Goal: Transaction & Acquisition: Purchase product/service

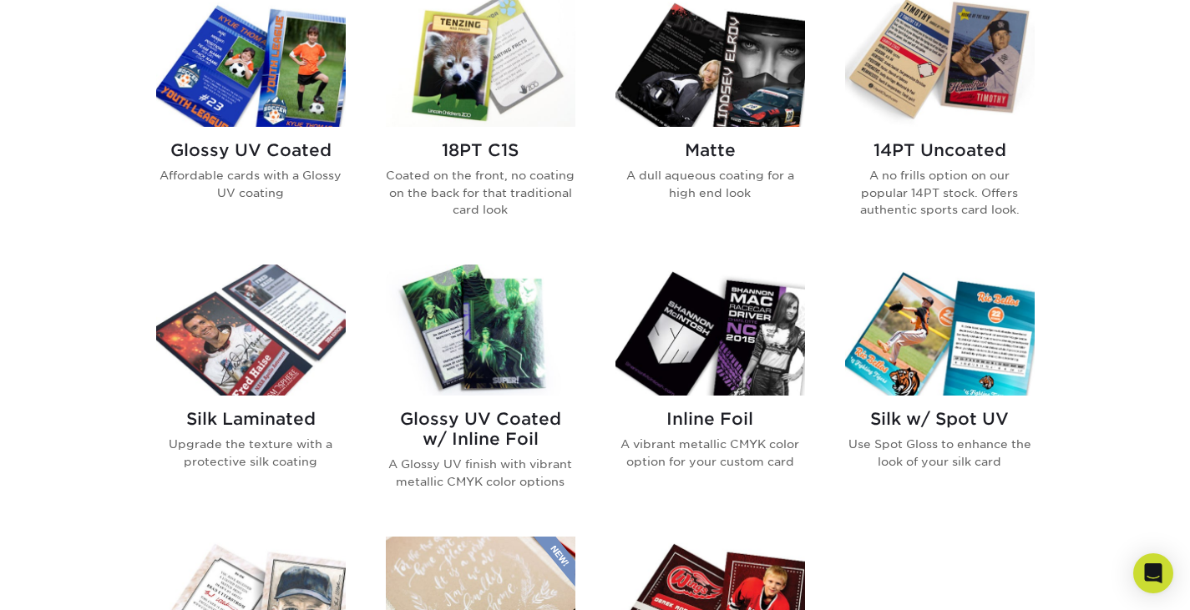
scroll to position [831, 0]
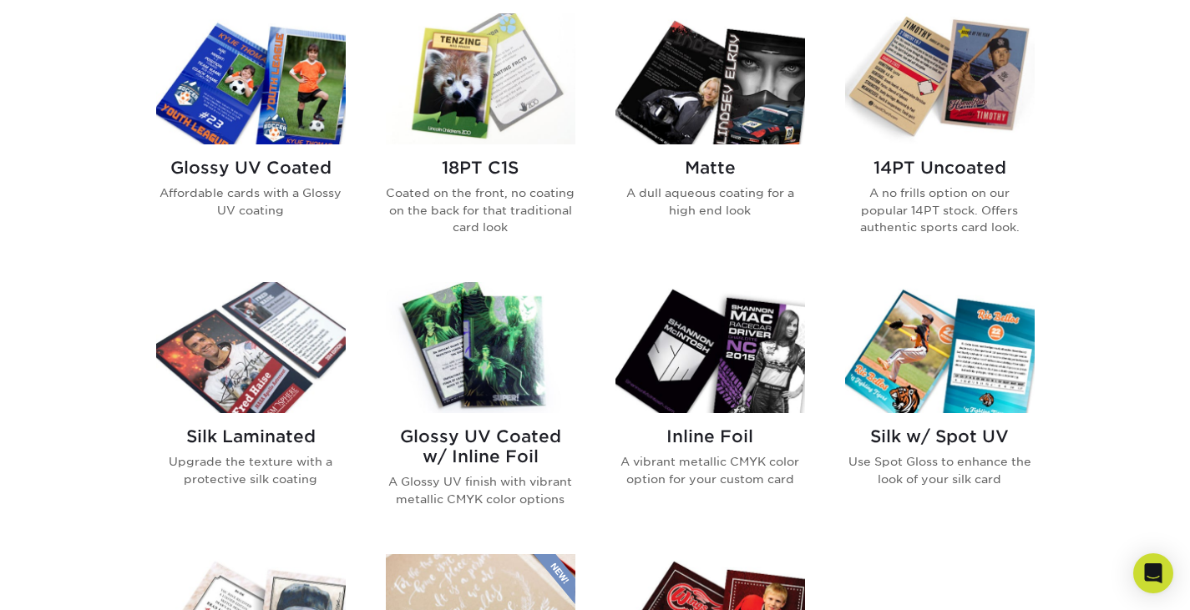
click at [948, 165] on h2 "14PT Uncoated" at bounding box center [940, 168] width 190 height 20
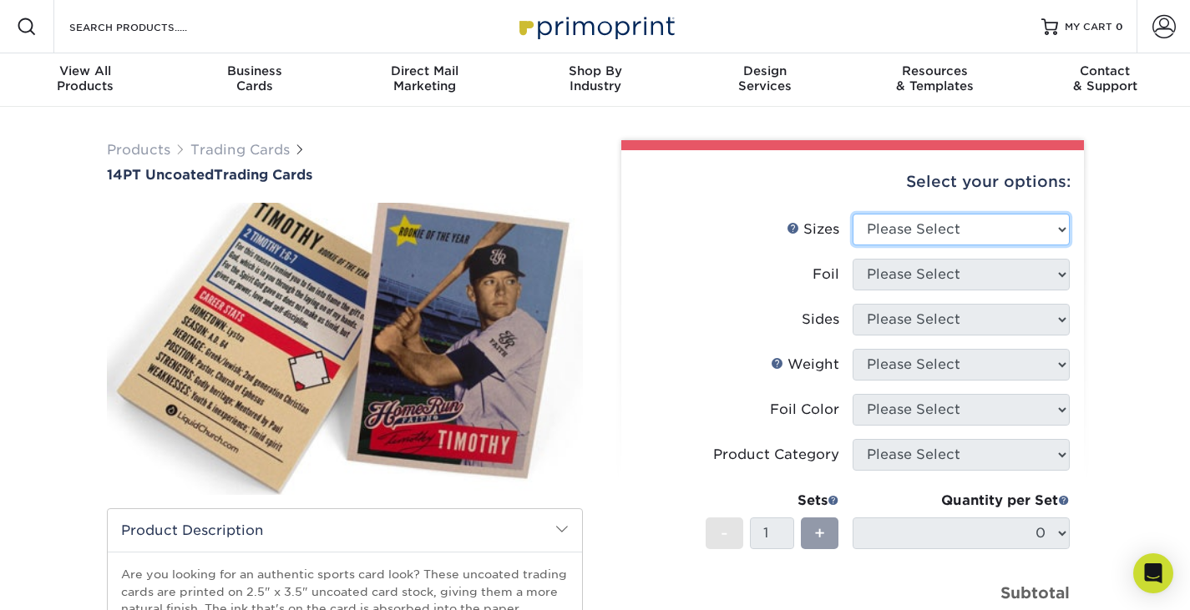
click at [893, 230] on select "Please Select 2.5" x 3.5"" at bounding box center [960, 230] width 217 height 32
select select "2.50x3.50"
click at [852, 214] on select "Please Select 2.5" x 3.5"" at bounding box center [960, 230] width 217 height 32
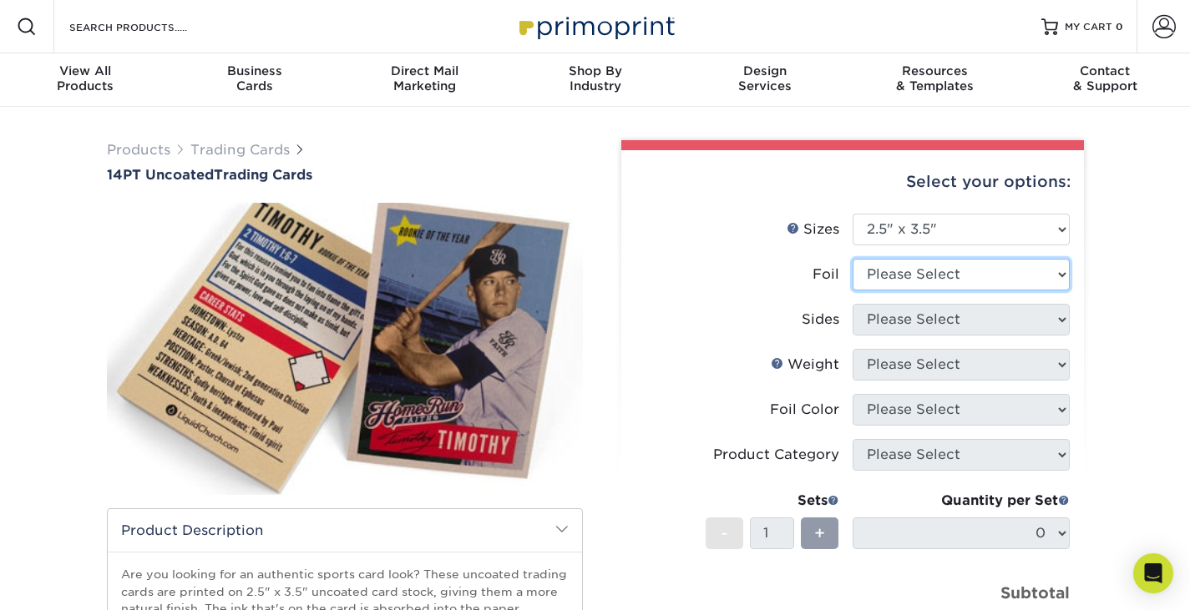
click at [896, 269] on select "Please Select Yes No" at bounding box center [960, 275] width 217 height 32
select select "0"
click at [852, 259] on select "Please Select Yes No" at bounding box center [960, 275] width 217 height 32
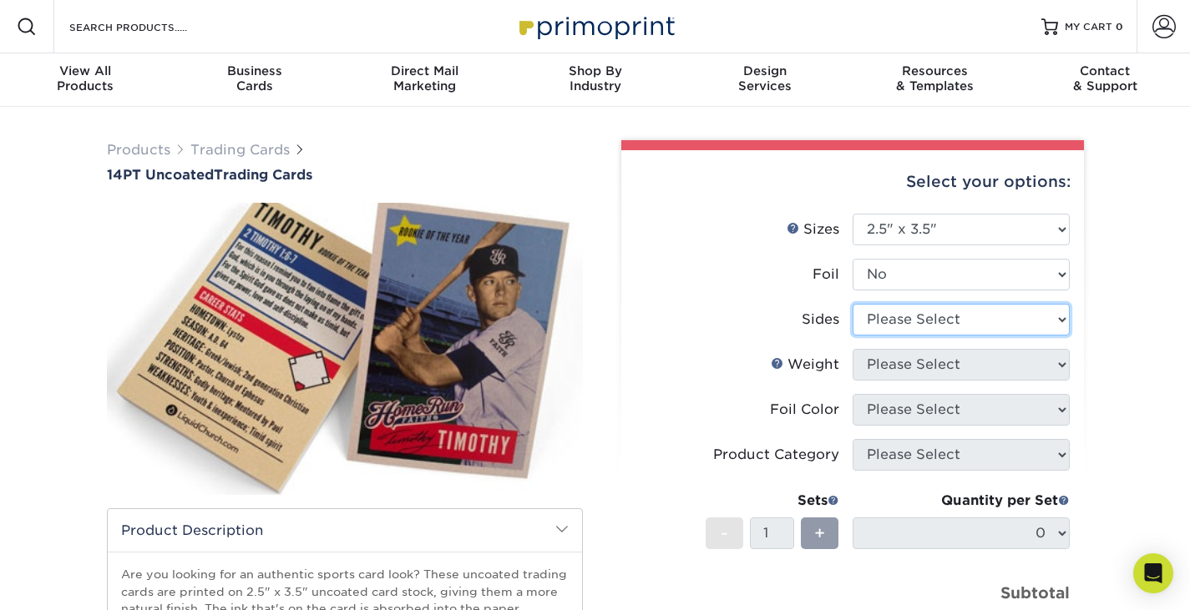
click at [895, 321] on select "Please Select Print Both Sides Print Front Only" at bounding box center [960, 320] width 217 height 32
select select "32d3c223-f82c-492b-b915-ba065a00862f"
click at [852, 304] on select "Please Select Print Both Sides Print Front Only" at bounding box center [960, 320] width 217 height 32
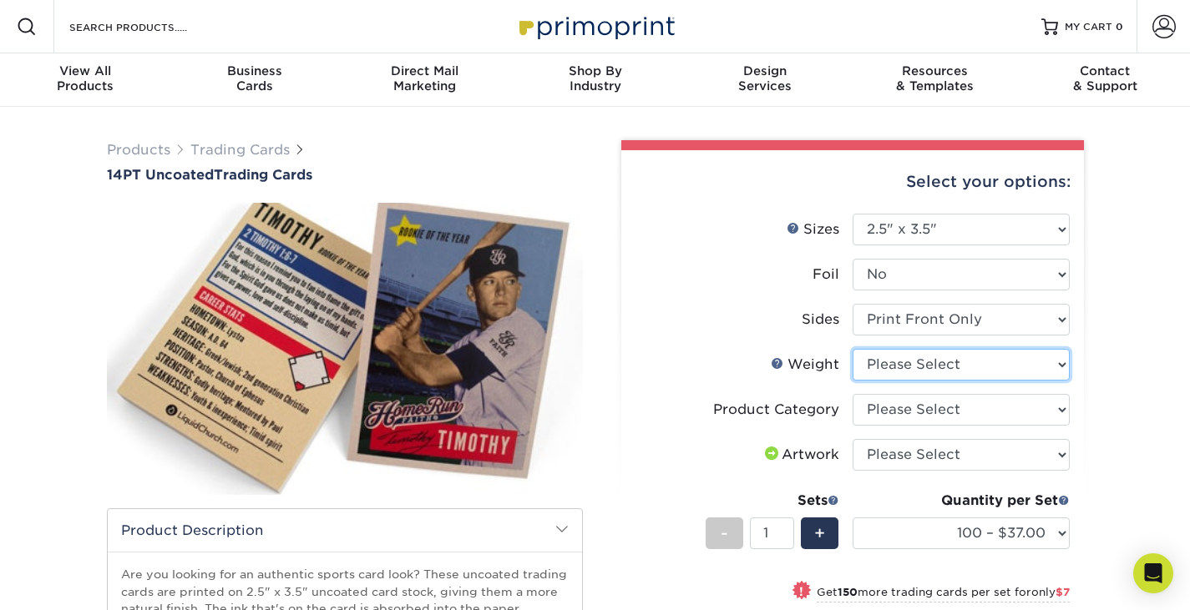
click at [920, 367] on select "Please Select 14PT Uncoated" at bounding box center [960, 365] width 217 height 32
select select "14PT Uncoated"
click at [852, 349] on select "Please Select 14PT Uncoated" at bounding box center [960, 365] width 217 height 32
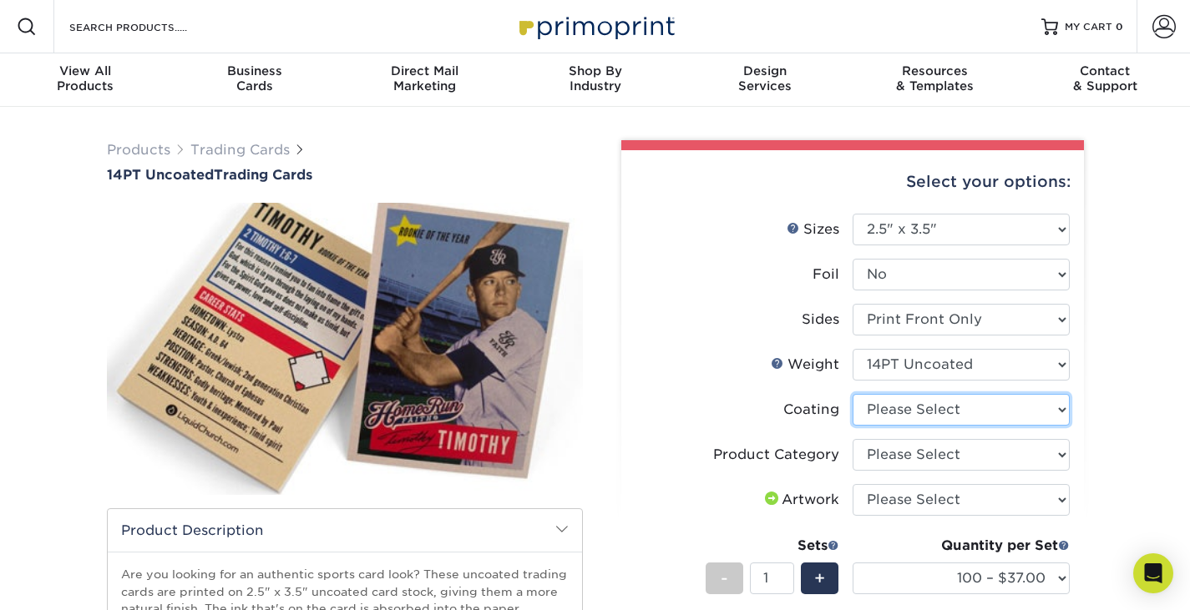
click at [905, 418] on select at bounding box center [960, 410] width 217 height 32
select select "3e7618de-abca-4bda-9f97-8b9129e913d8"
click at [852, 394] on select at bounding box center [960, 410] width 217 height 32
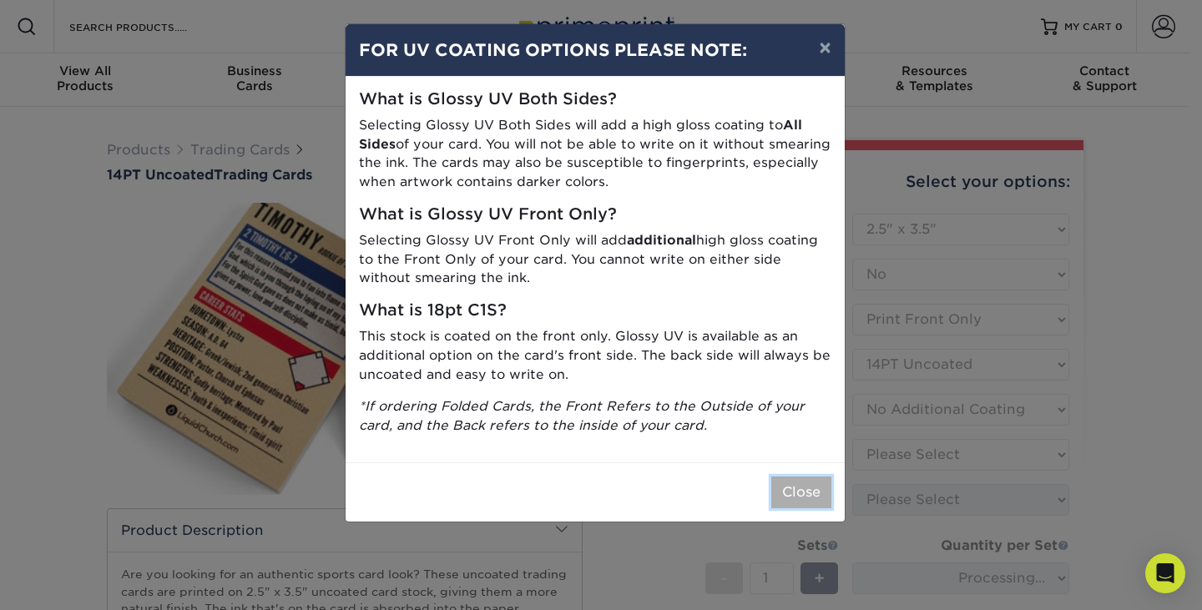
click at [804, 493] on button "Close" at bounding box center [801, 493] width 60 height 32
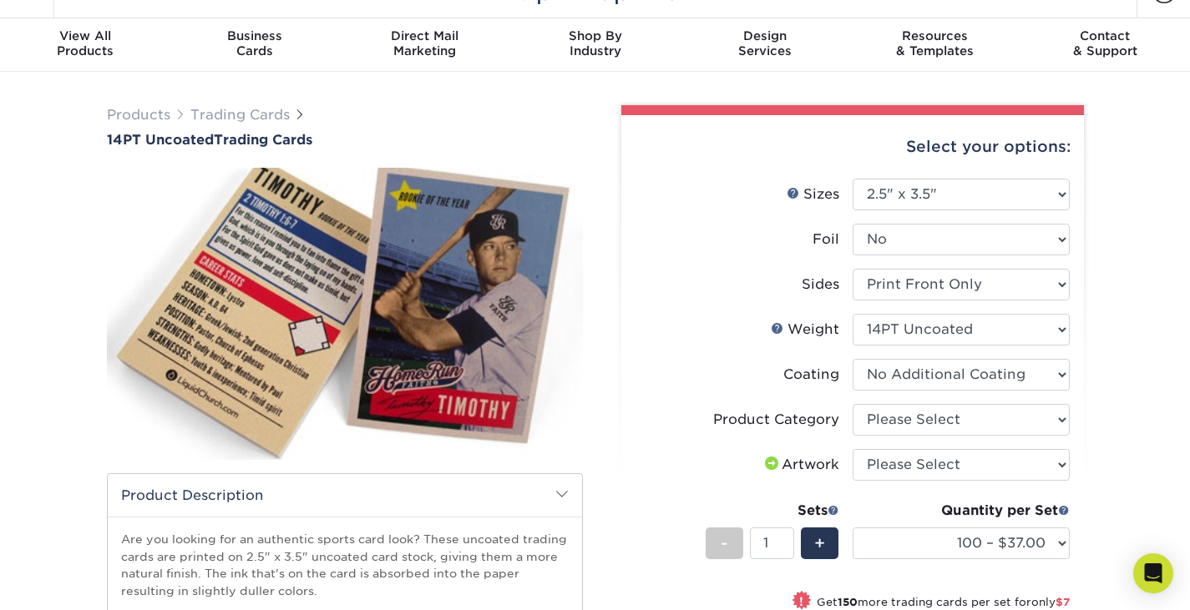
scroll to position [36, 0]
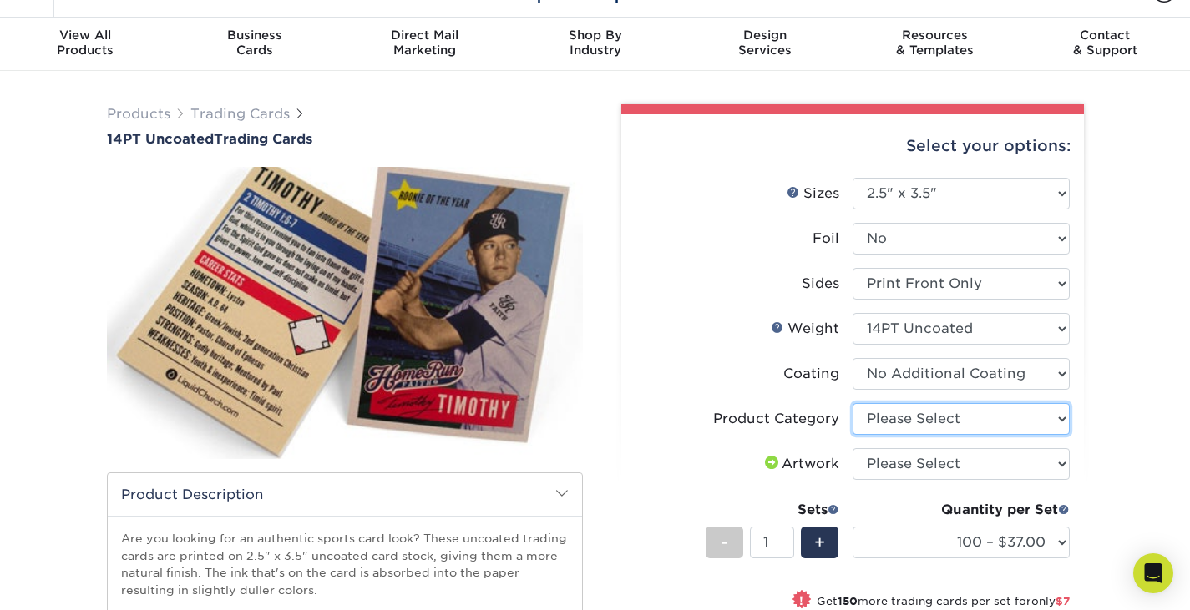
click at [918, 419] on select "Please Select Trading Cards" at bounding box center [960, 419] width 217 height 32
select select "c2f9bce9-36c2-409d-b101-c29d9d031e18"
click at [852, 403] on select "Please Select Trading Cards" at bounding box center [960, 419] width 217 height 32
click at [903, 464] on select "Please Select I will upload files I need a design - $100" at bounding box center [960, 464] width 217 height 32
select select "upload"
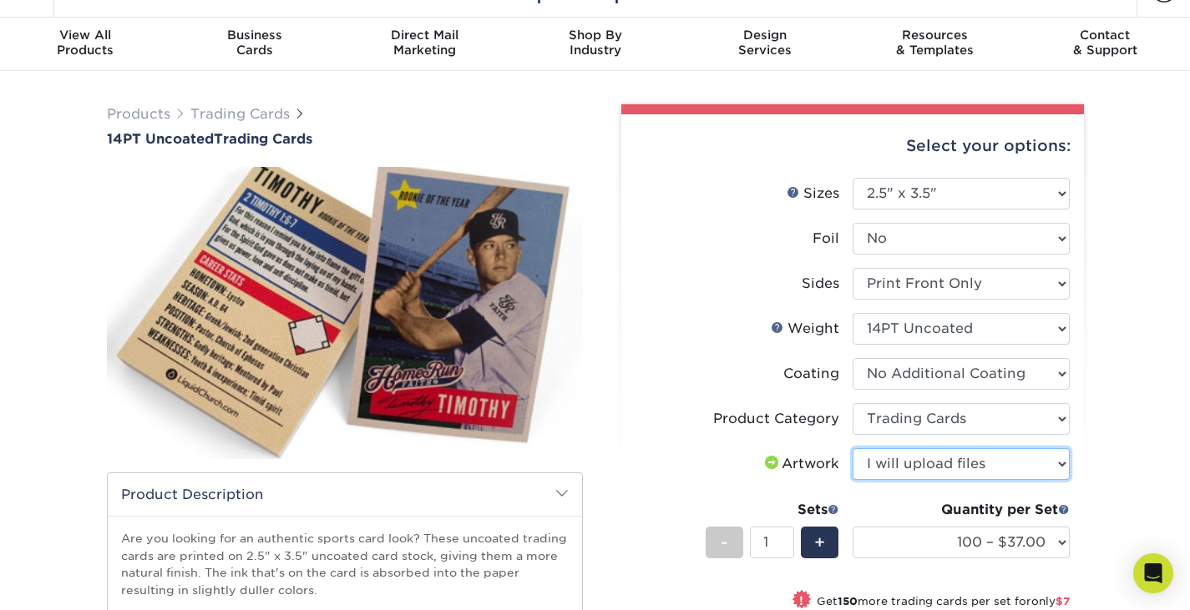
click at [852, 448] on select "Please Select I will upload files I need a design - $100" at bounding box center [960, 464] width 217 height 32
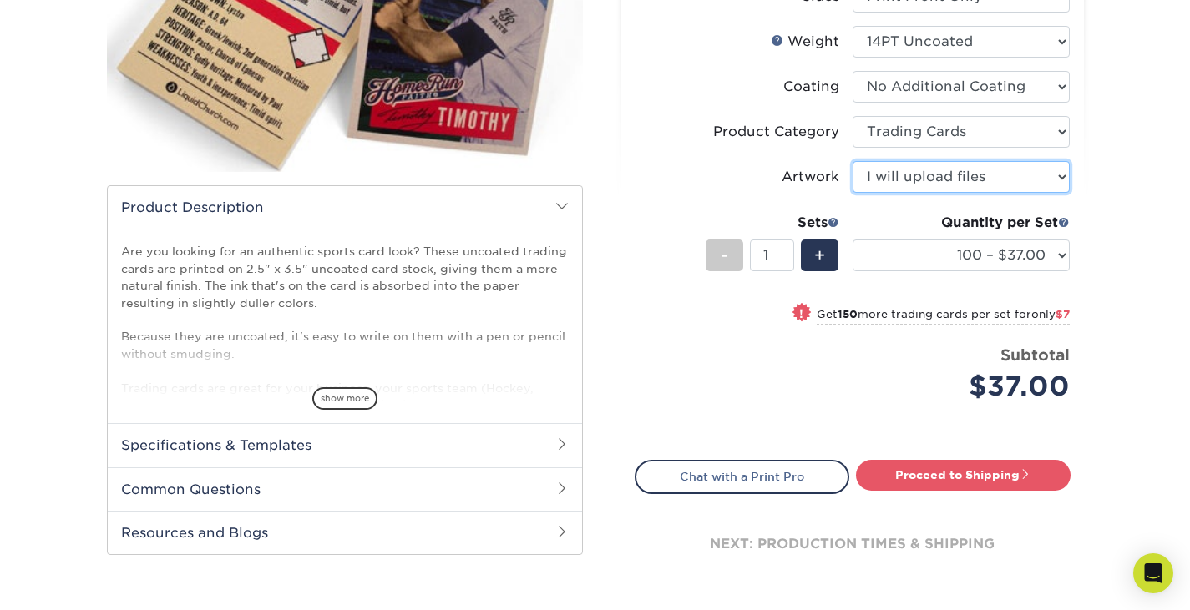
scroll to position [386, 0]
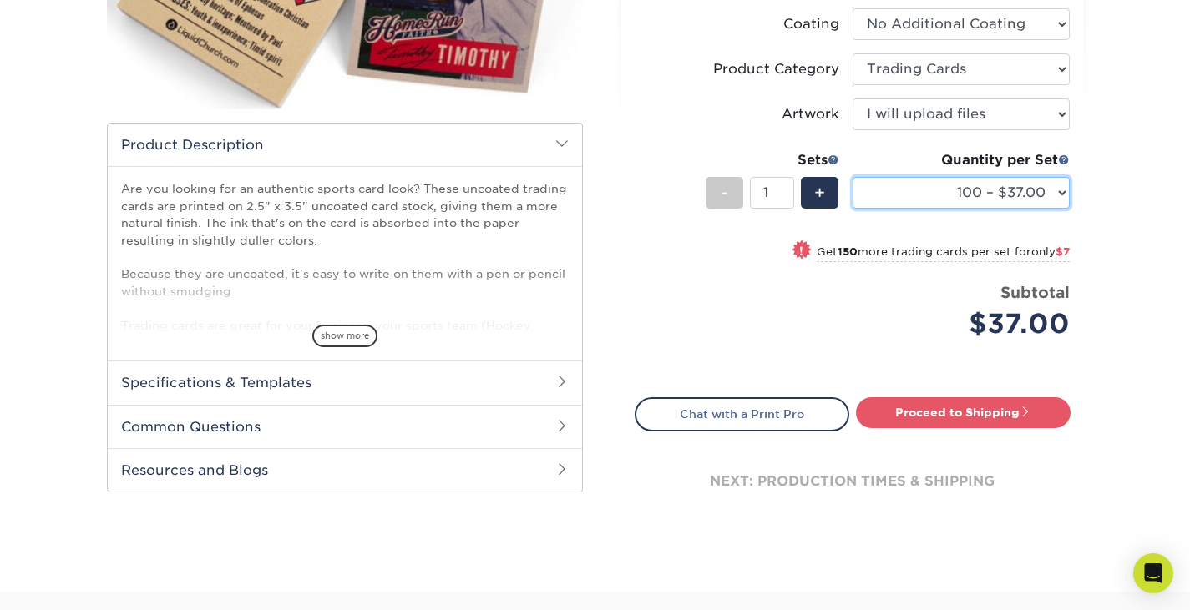
click at [1000, 189] on select "100 – $37.00 250 – $44.00 500 – $47.00 1000 – $74.00 2500 – $145.00 5000 – $192…" at bounding box center [960, 193] width 217 height 32
click at [852, 177] on select "100 – $37.00 250 – $44.00 500 – $47.00 1000 – $74.00 2500 – $145.00 5000 – $192…" at bounding box center [960, 193] width 217 height 32
click at [1020, 195] on select "100 – $37.00 250 – $44.00 500 – $47.00 1000 – $74.00 2500 – $145.00 5000 – $192…" at bounding box center [960, 193] width 217 height 32
click at [1104, 234] on div "Products Trading Cards 14PT Uncoated Trading Cards show more Templates" at bounding box center [595, 156] width 1190 height 871
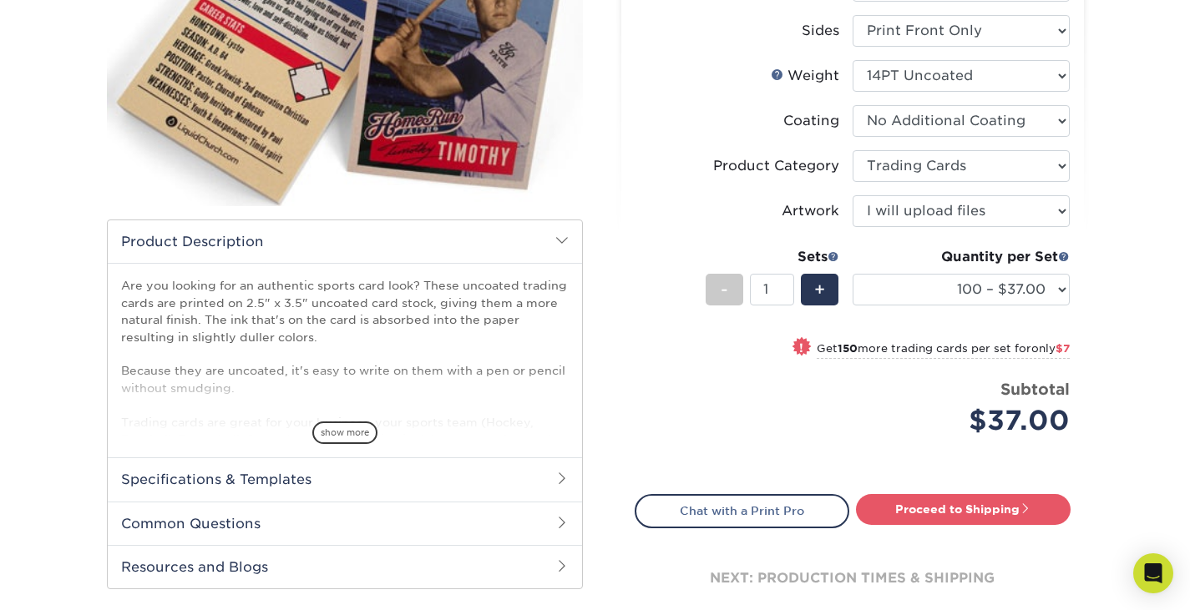
scroll to position [288, 0]
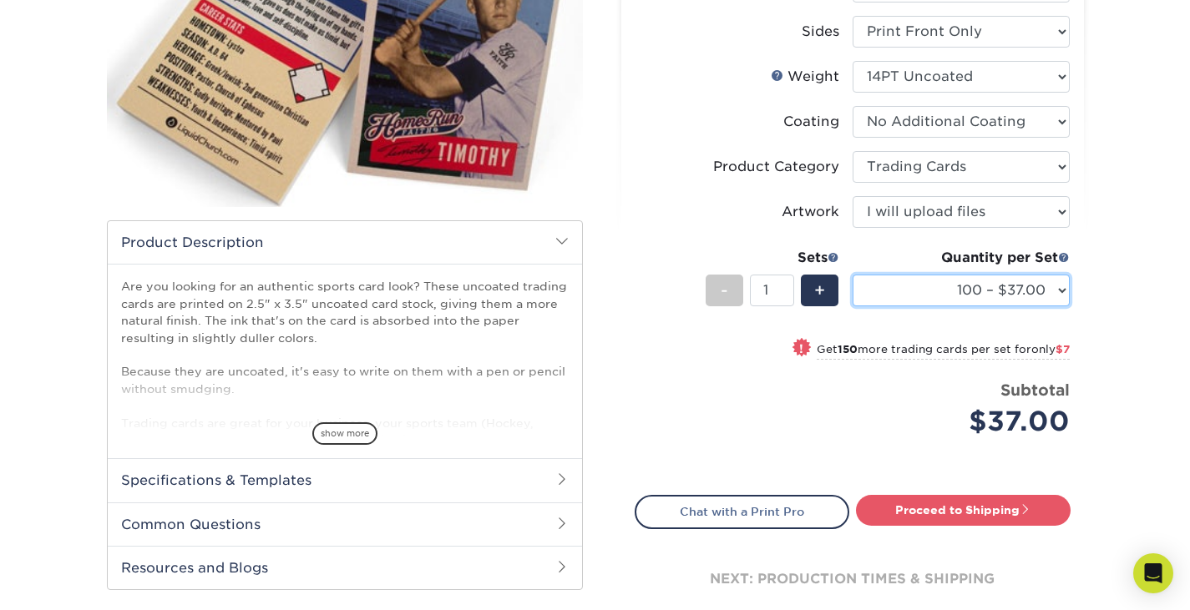
click at [1021, 290] on select "100 – $37.00 250 – $44.00 500 – $47.00 1000 – $74.00 2500 – $145.00 5000 – $192…" at bounding box center [960, 291] width 217 height 32
select select "250 – $44.00"
click at [852, 275] on select "100 – $37.00 250 – $44.00 500 – $47.00 1000 – $74.00 2500 – $145.00 5000 – $192…" at bounding box center [960, 291] width 217 height 32
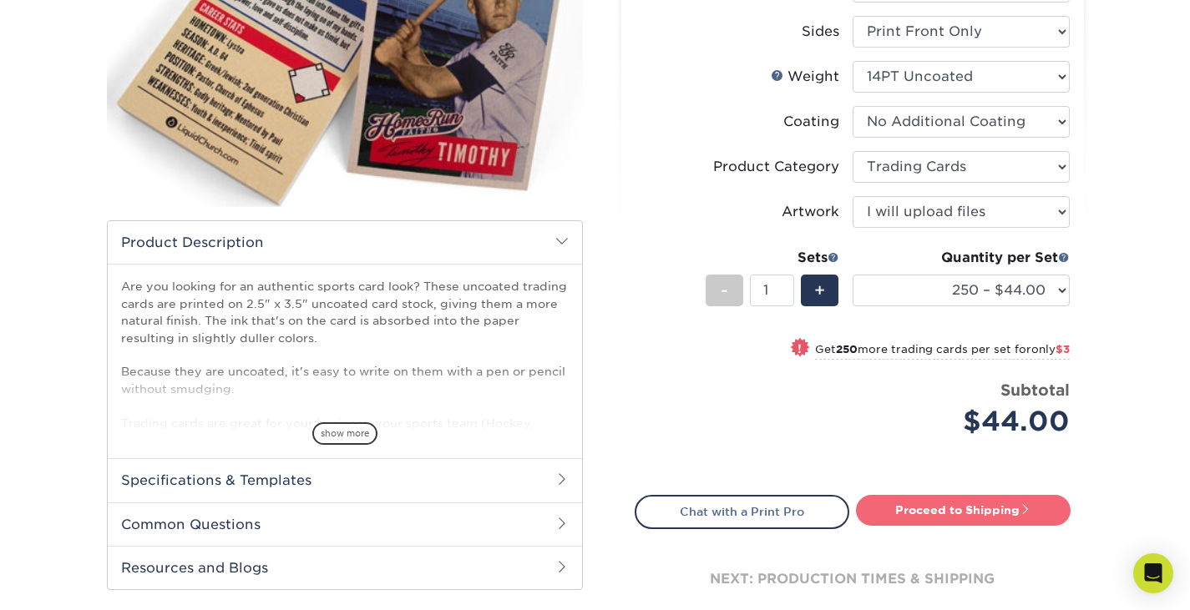
click at [977, 503] on link "Proceed to Shipping" at bounding box center [963, 510] width 215 height 30
type input "Set 1"
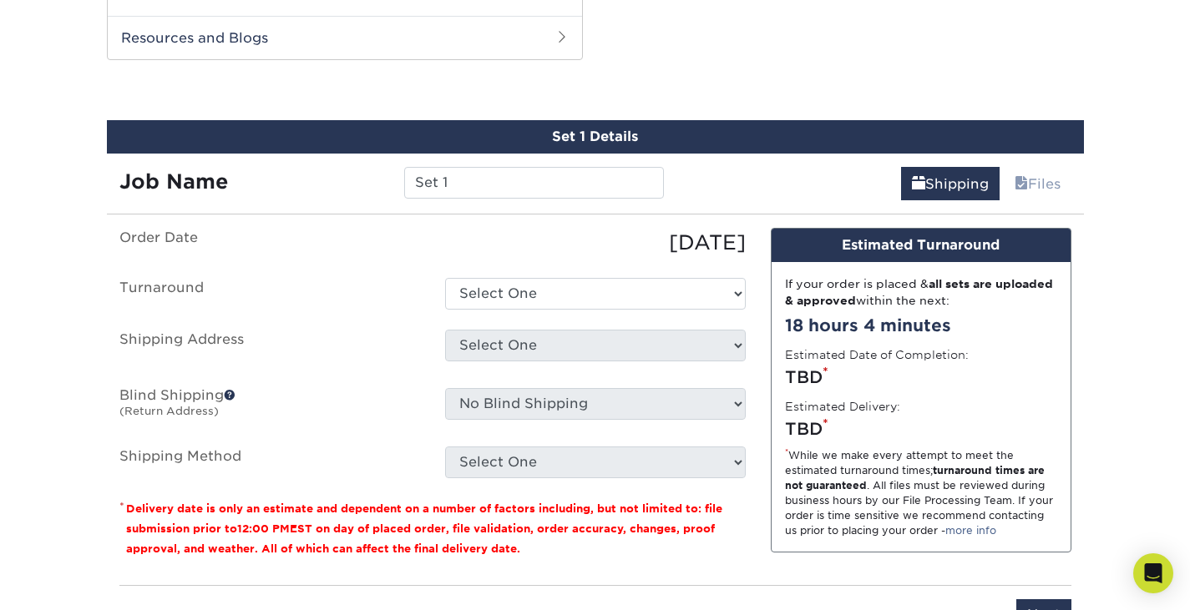
scroll to position [828, 0]
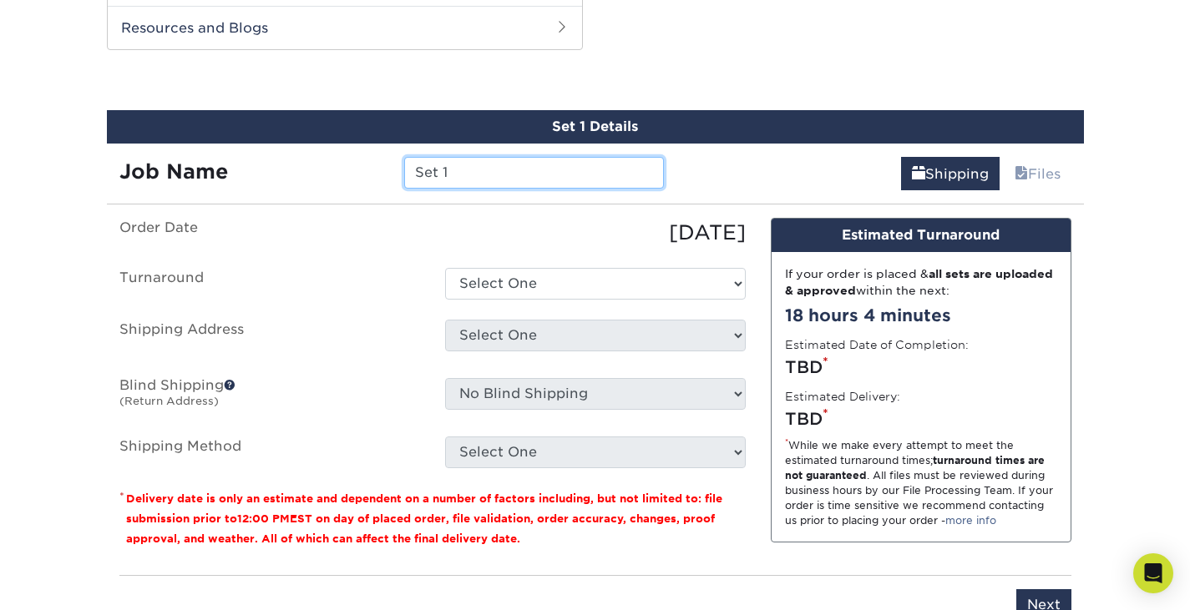
click at [545, 172] on input "Set 1" at bounding box center [534, 173] width 260 height 32
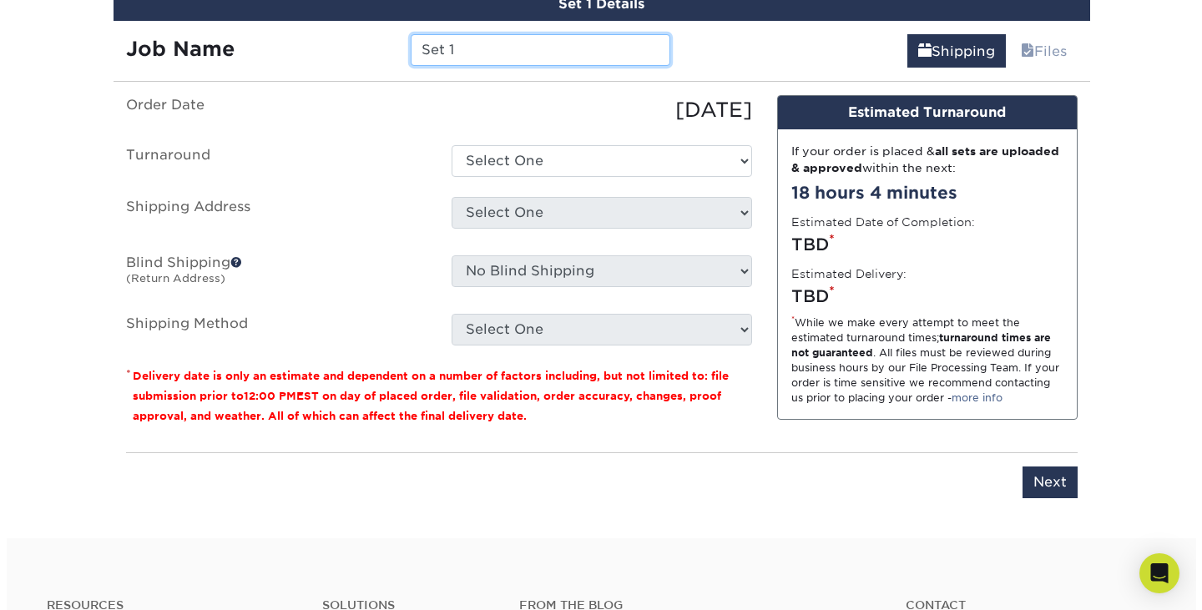
scroll to position [949, 0]
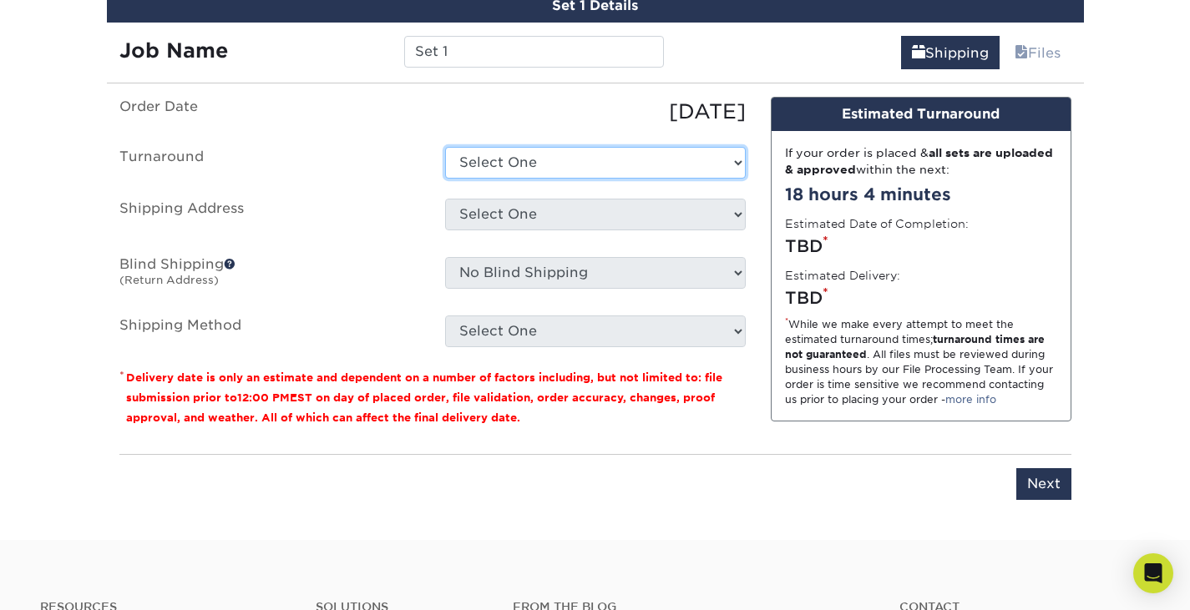
click at [564, 167] on select "Select One 2-4 Business Days 2 Day Next Business Day" at bounding box center [595, 163] width 301 height 32
select select "a4d0eb83-7cf1-4f11-88fd-ee005bed9632"
click at [445, 147] on select "Select One 2-4 Business Days 2 Day Next Business Day" at bounding box center [595, 163] width 301 height 32
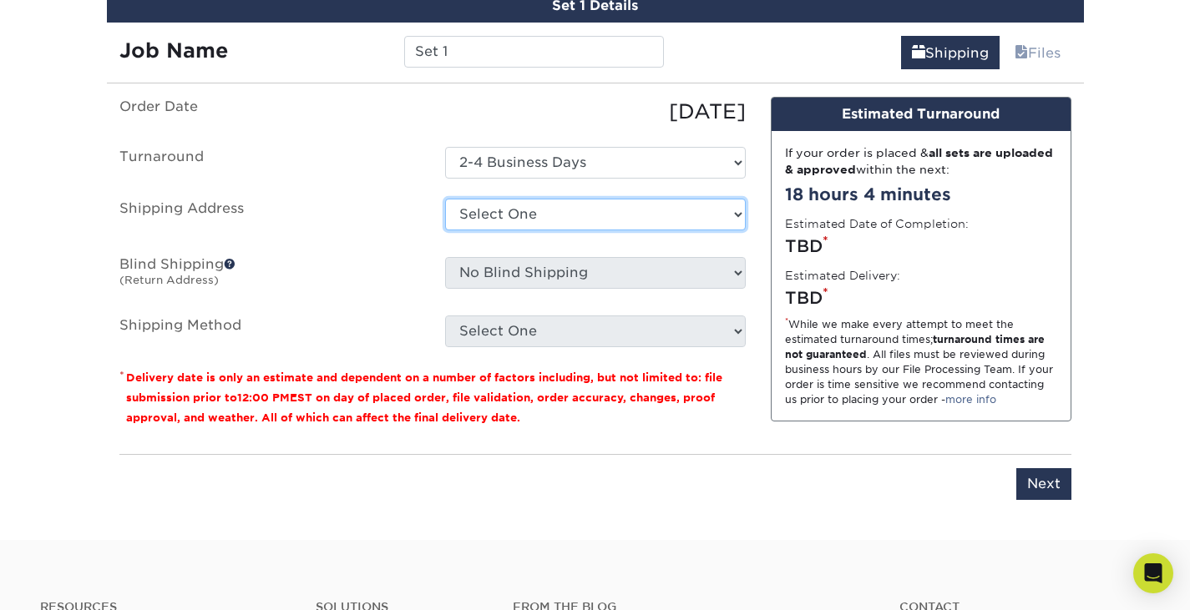
click at [550, 215] on select "Select One + Add New Address - Login" at bounding box center [595, 215] width 301 height 32
select select "newaddress"
click at [445, 199] on select "Select One + Add New Address - Login" at bounding box center [595, 215] width 301 height 32
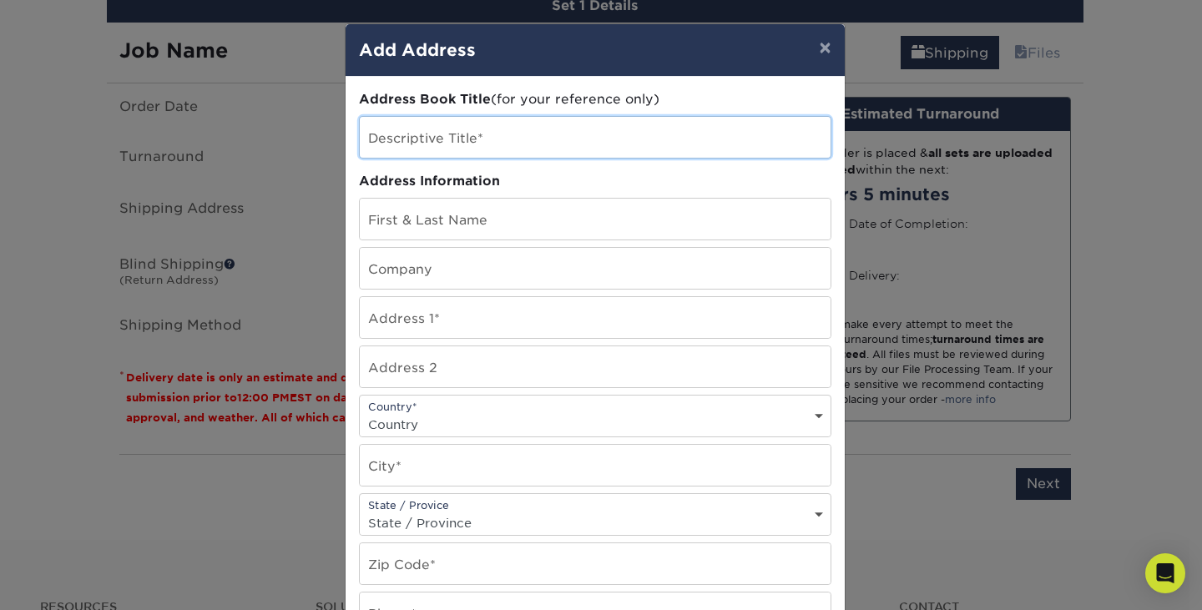
click at [536, 153] on input "text" at bounding box center [595, 137] width 471 height 41
type input "home"
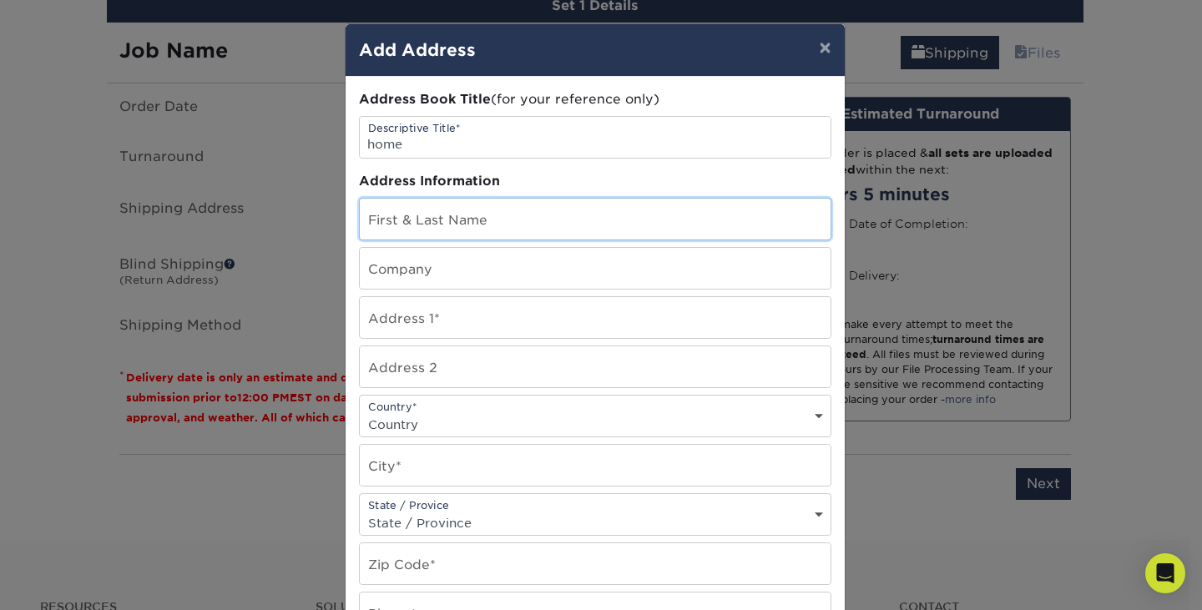
click at [486, 215] on input "text" at bounding box center [595, 219] width 471 height 41
type input "carter stenberg"
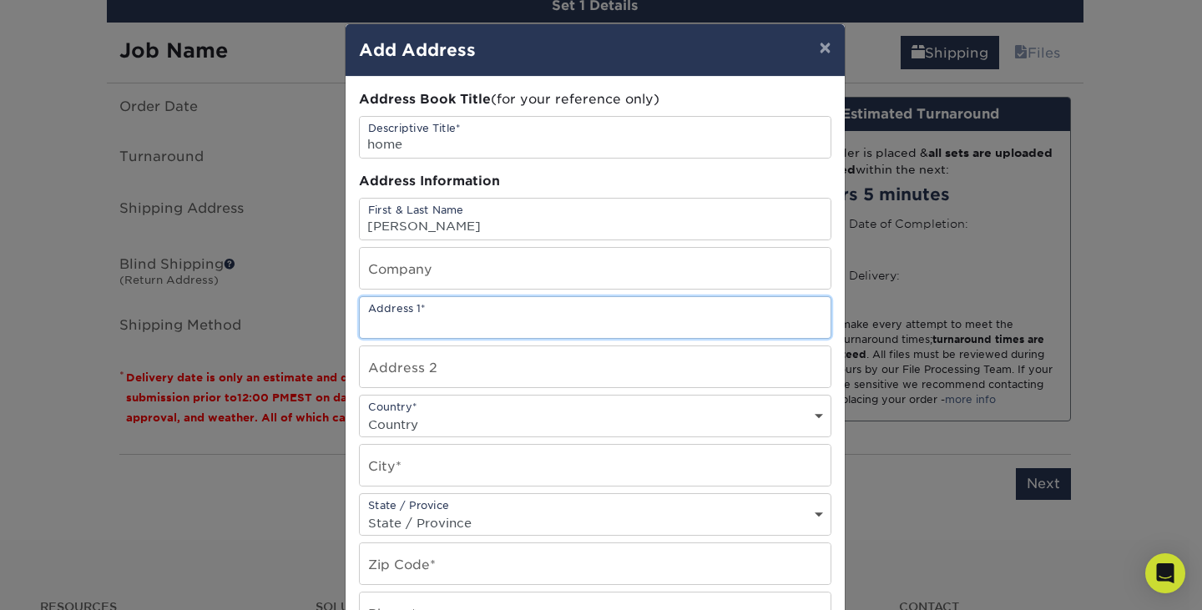
click at [432, 322] on input "text" at bounding box center [595, 317] width 471 height 41
type input "3053 B Green Brook Rd"
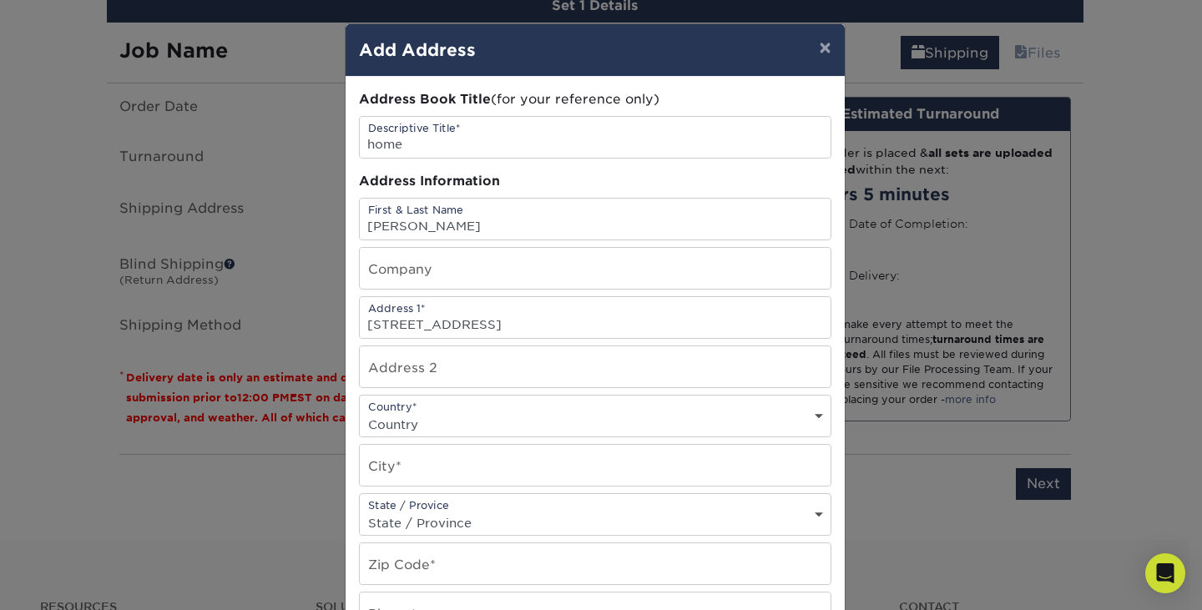
click at [426, 422] on select "Country United States Canada ----------------------------- Afghanistan Albania …" at bounding box center [595, 424] width 471 height 24
select select "CA"
click at [360, 412] on select "Country United States Canada ----------------------------- Afghanistan Albania …" at bounding box center [595, 424] width 471 height 24
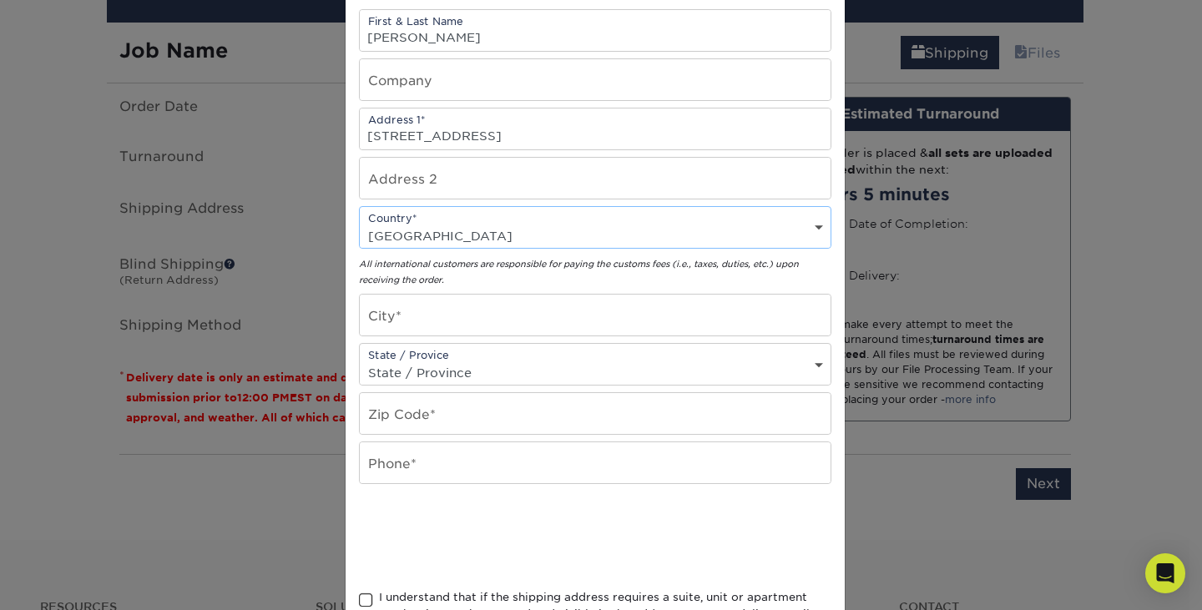
scroll to position [190, 0]
click at [443, 316] on input "text" at bounding box center [595, 314] width 471 height 41
type input "S"
type input "Regina"
click at [438, 343] on div "State / Provice State / Province Alabama Alaska Arizona Arkansas California Col…" at bounding box center [595, 363] width 473 height 43
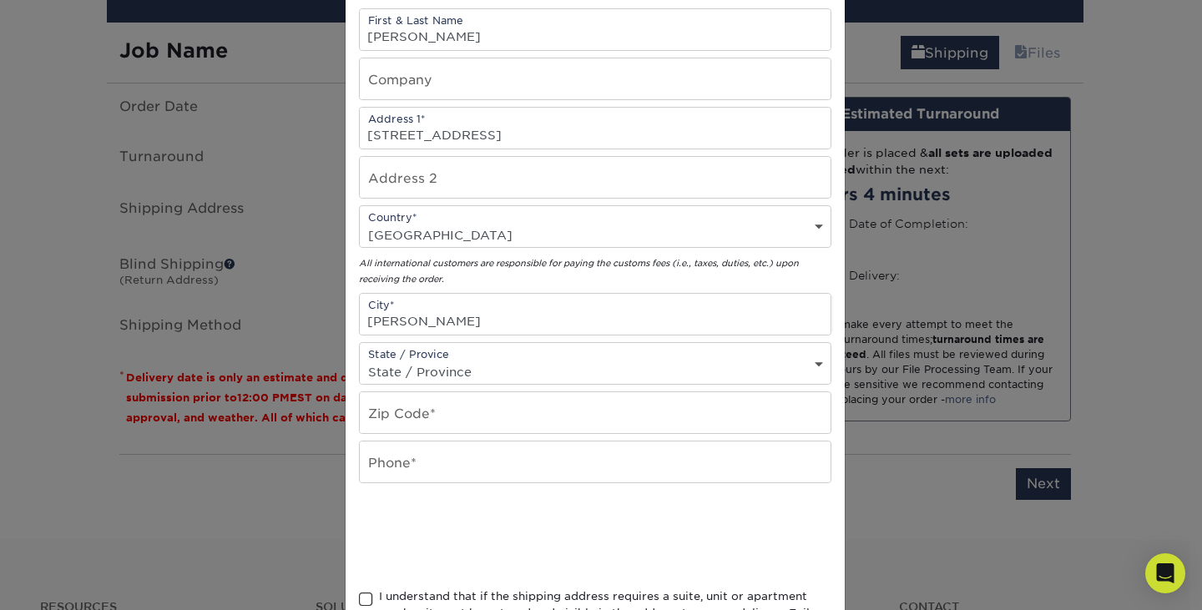
click at [440, 368] on select "State / Province Alabama Alaska Arizona Arkansas California Colorado Connecticu…" at bounding box center [595, 372] width 471 height 24
select select "SK"
click at [360, 360] on select "State / Province Alabama Alaska Arizona Arkansas California Colorado Connecticu…" at bounding box center [595, 372] width 471 height 24
click at [424, 433] on div "Zip Code*" at bounding box center [595, 413] width 473 height 43
click at [432, 423] on input "text" at bounding box center [595, 412] width 471 height 41
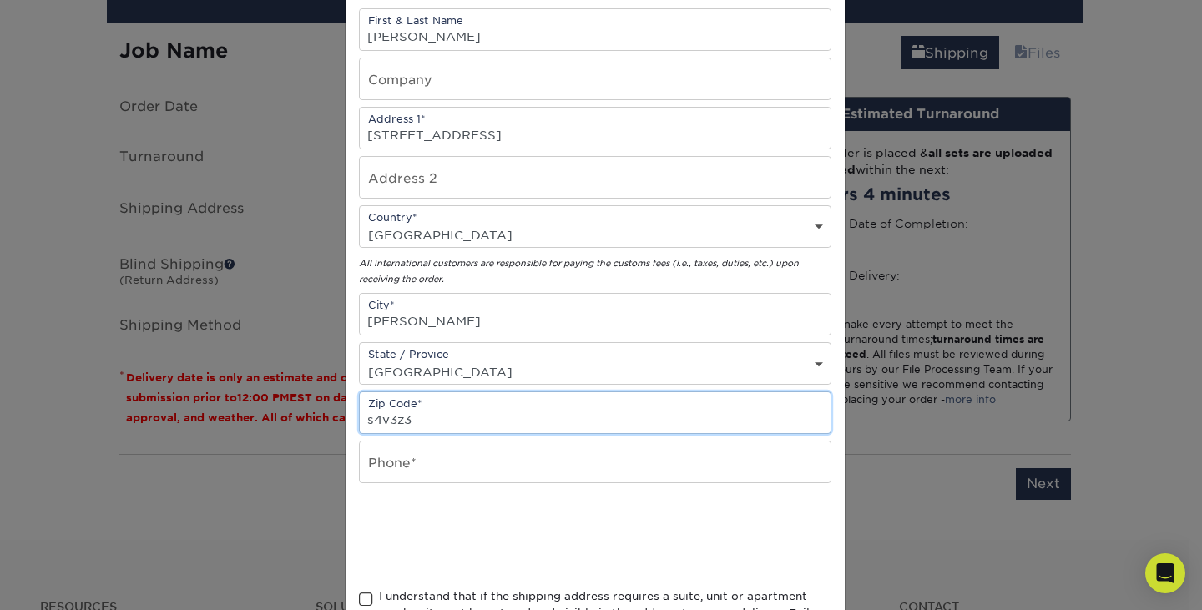
type input "s4v3z3"
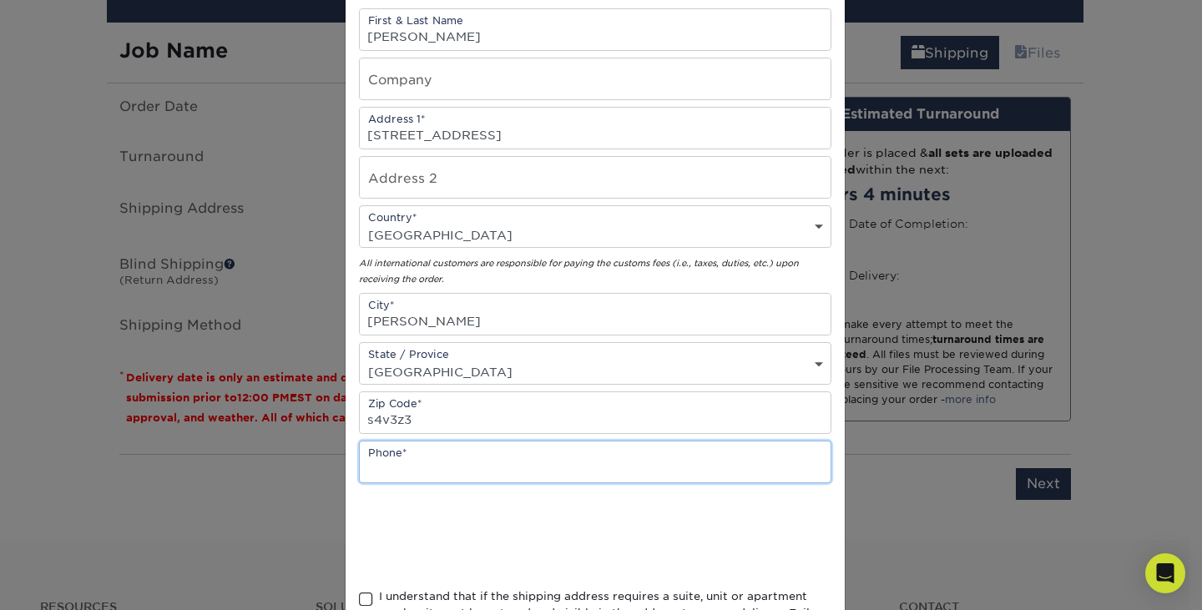
scroll to position [0, 0]
click at [419, 451] on input "text" at bounding box center [595, 462] width 471 height 41
type input "306450648"
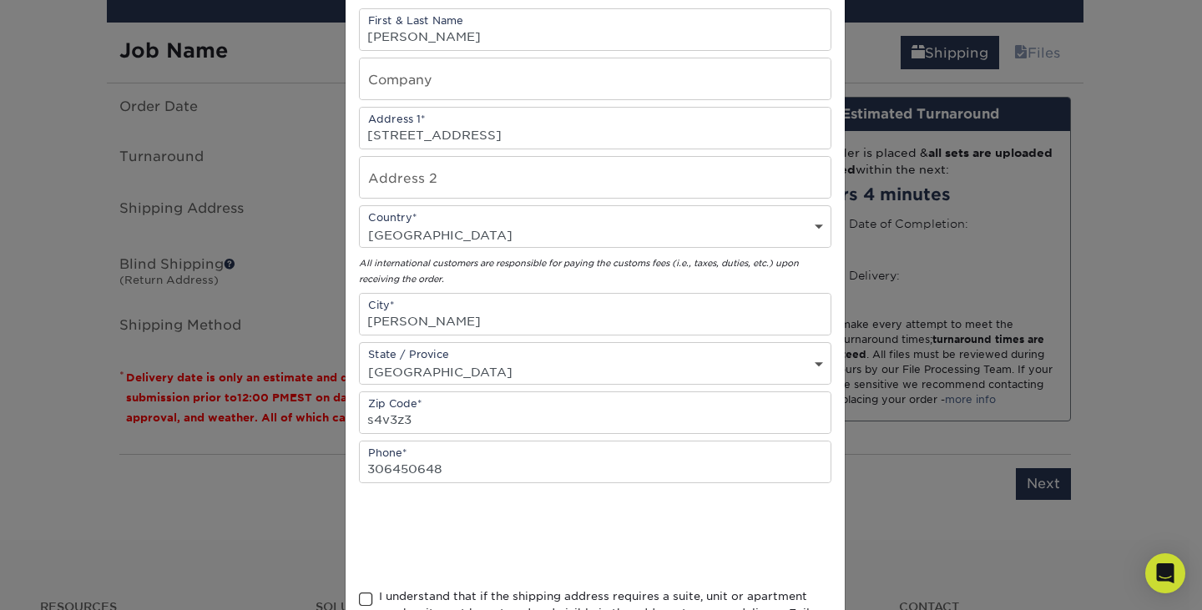
scroll to position [336, 0]
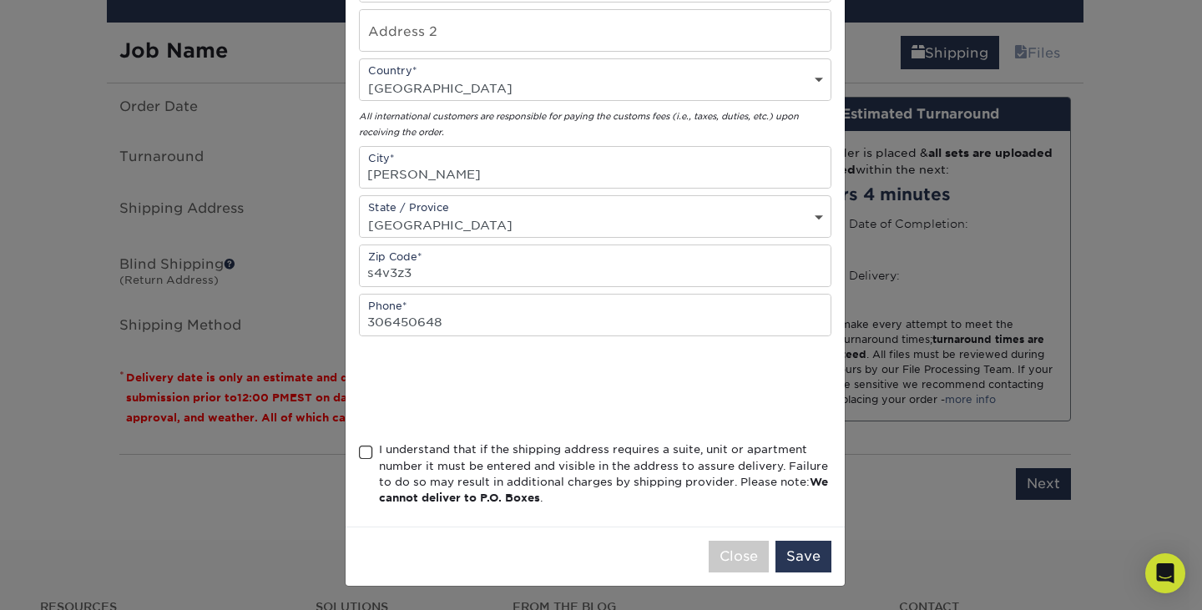
click at [363, 452] on span at bounding box center [366, 453] width 14 height 16
click at [0, 0] on input "I understand that if the shipping address requires a suite, unit or apartment n…" at bounding box center [0, 0] width 0 height 0
click at [808, 569] on button "Save" at bounding box center [804, 557] width 56 height 32
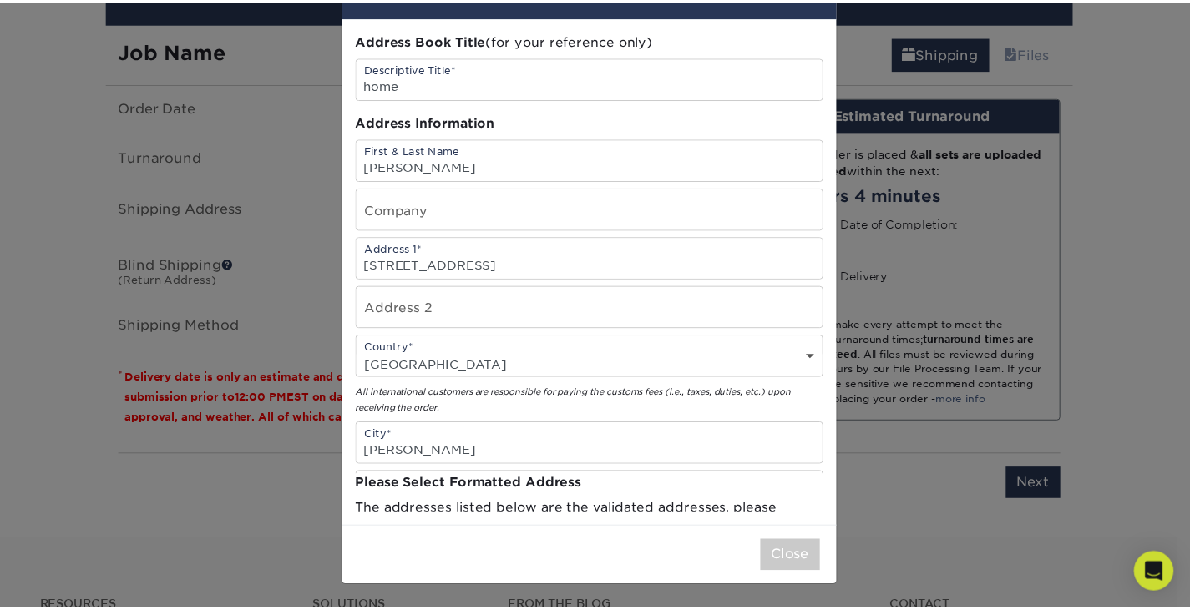
scroll to position [0, 0]
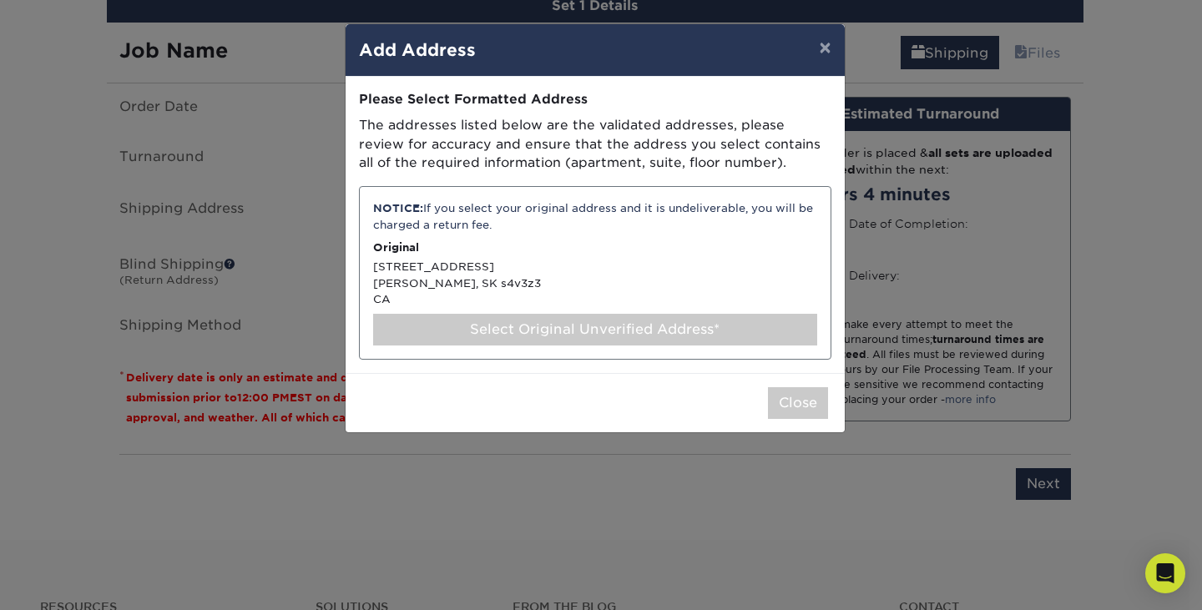
click at [729, 341] on div "Select Original Unverified Address*" at bounding box center [595, 330] width 444 height 32
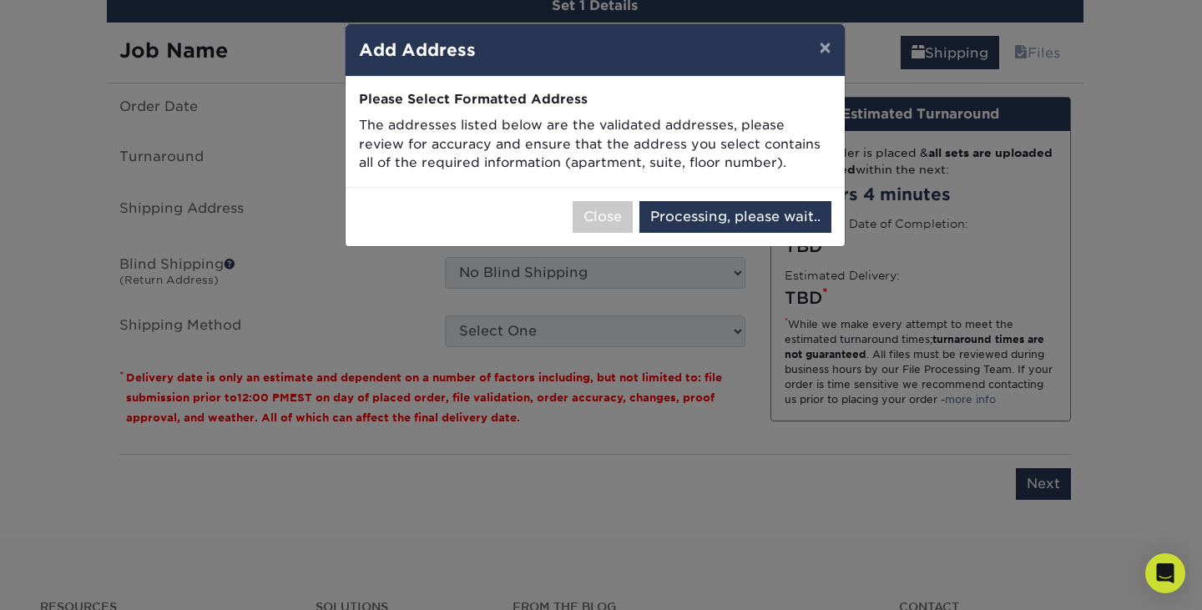
select select "285325"
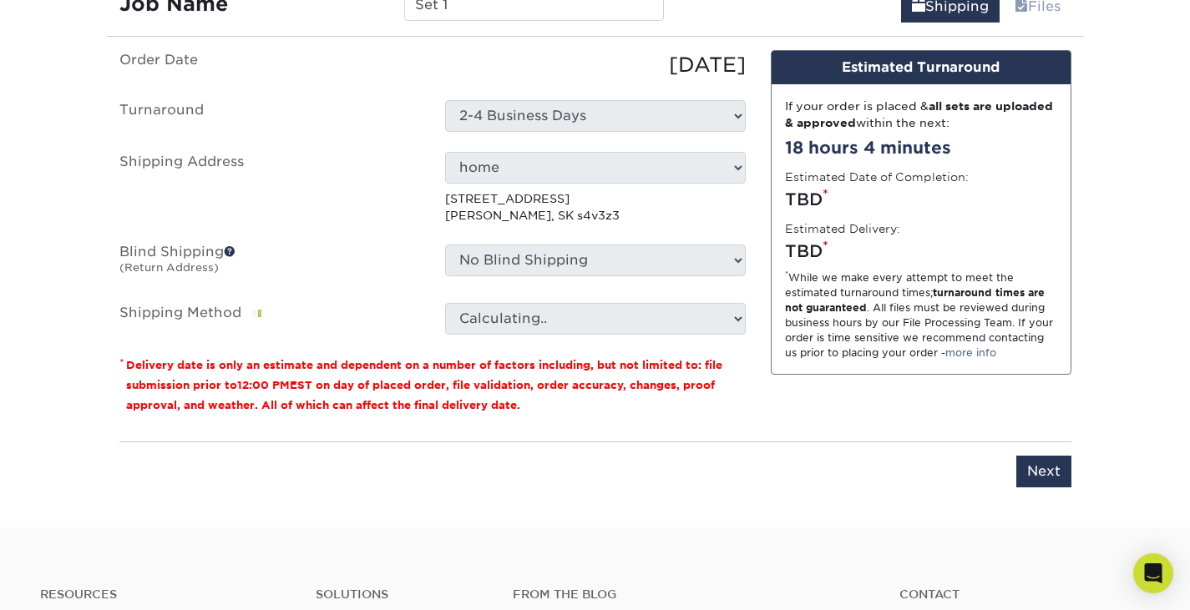
scroll to position [997, 0]
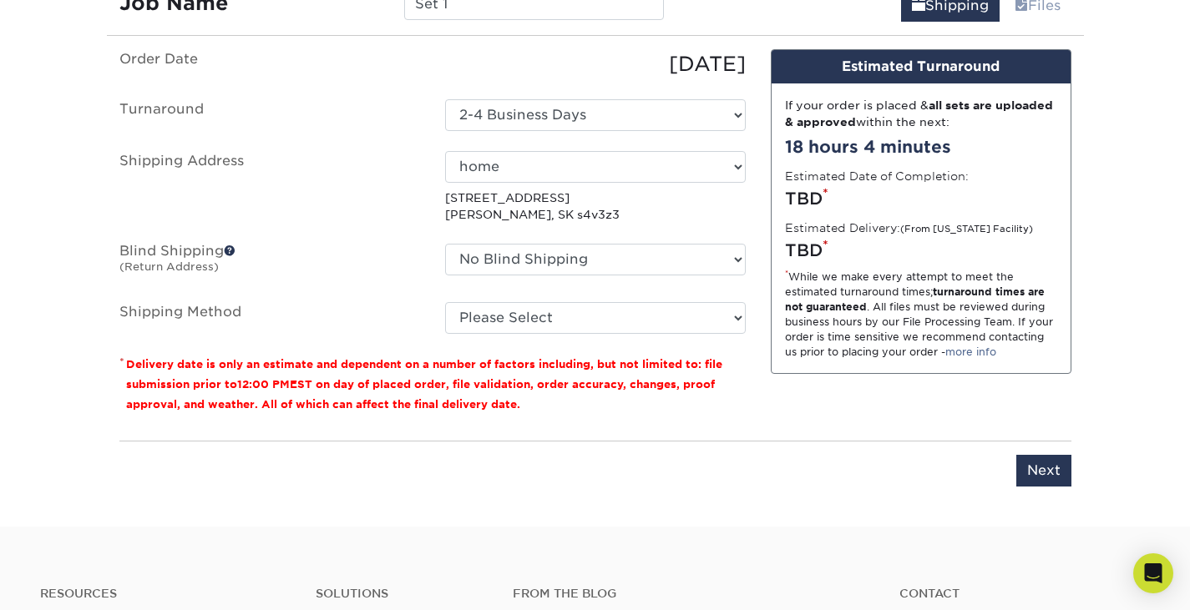
click at [503, 301] on ul "Order Date 08/21/2025 Turnaround Select One 2-4 Business Days 2 Day Next Busine…" at bounding box center [432, 191] width 626 height 285
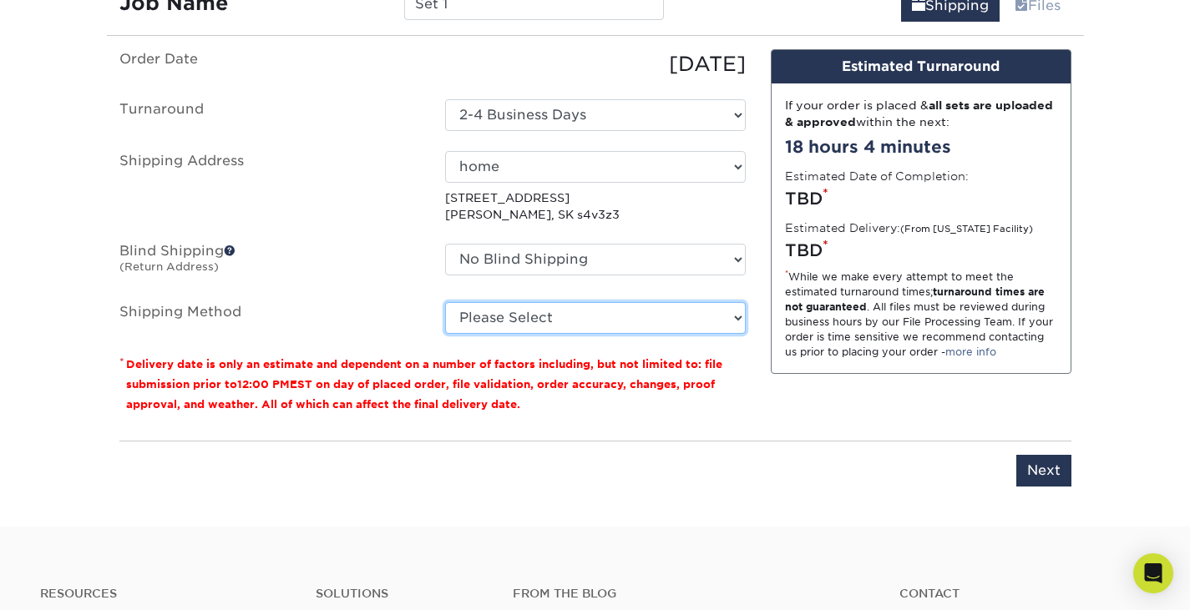
click at [507, 316] on select "Please Select Standard (+$29.68) Worldwide Expedited (+$46.12) Saver (+$48.43)" at bounding box center [595, 318] width 301 height 32
click at [445, 302] on select "Please Select Standard (+$29.68) Worldwide Expedited (+$46.12) Saver (+$48.43)" at bounding box center [595, 318] width 301 height 32
click at [710, 308] on select "Please Select Standard (+$29.68) Worldwide Expedited (+$46.12) Saver (+$48.43)" at bounding box center [595, 318] width 301 height 32
click at [445, 302] on select "Please Select Standard (+$29.68) Worldwide Expedited (+$46.12) Saver (+$48.43)" at bounding box center [595, 318] width 301 height 32
click at [665, 324] on select "Please Select Standard (+$29.68) Worldwide Expedited (+$46.12) Saver (+$48.43)" at bounding box center [595, 318] width 301 height 32
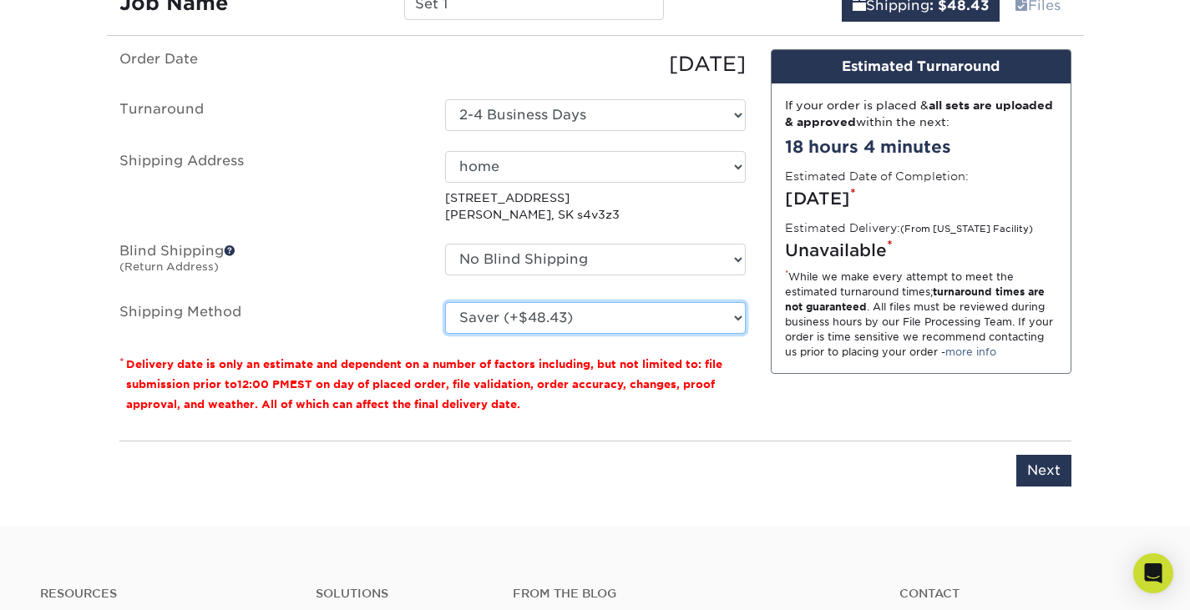
select select "08"
click at [445, 302] on select "Please Select Standard (+$29.68) Worldwide Expedited (+$46.12) Saver (+$48.43)" at bounding box center [595, 318] width 301 height 32
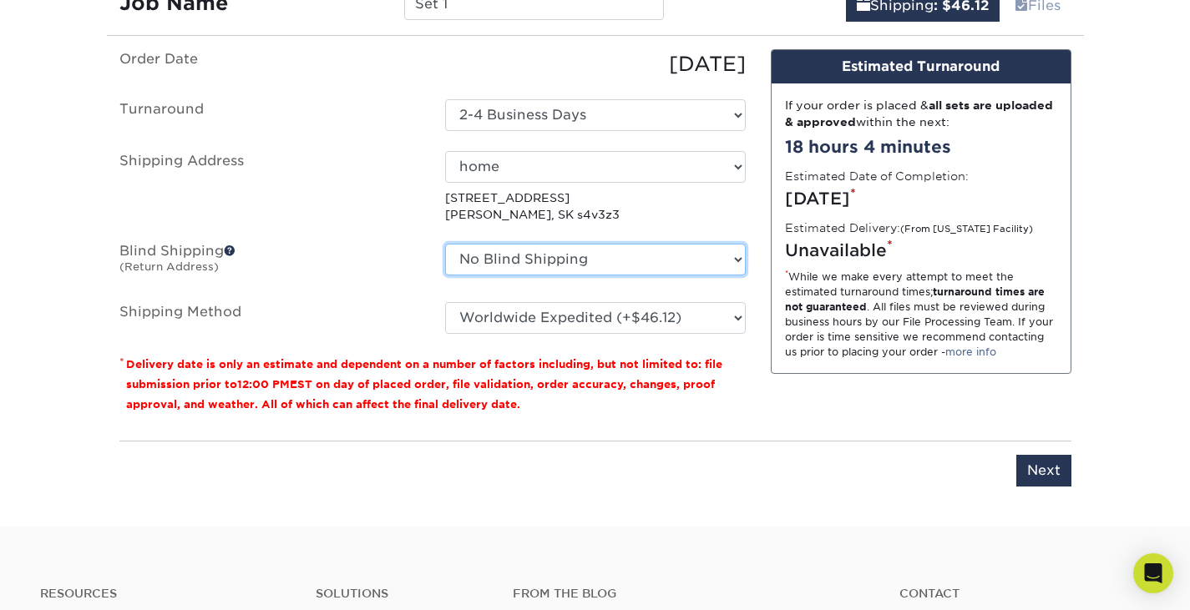
click at [645, 259] on select "No Blind Shipping + Add New Address" at bounding box center [595, 260] width 301 height 32
click at [630, 264] on select "No Blind Shipping + Add New Address" at bounding box center [595, 260] width 301 height 32
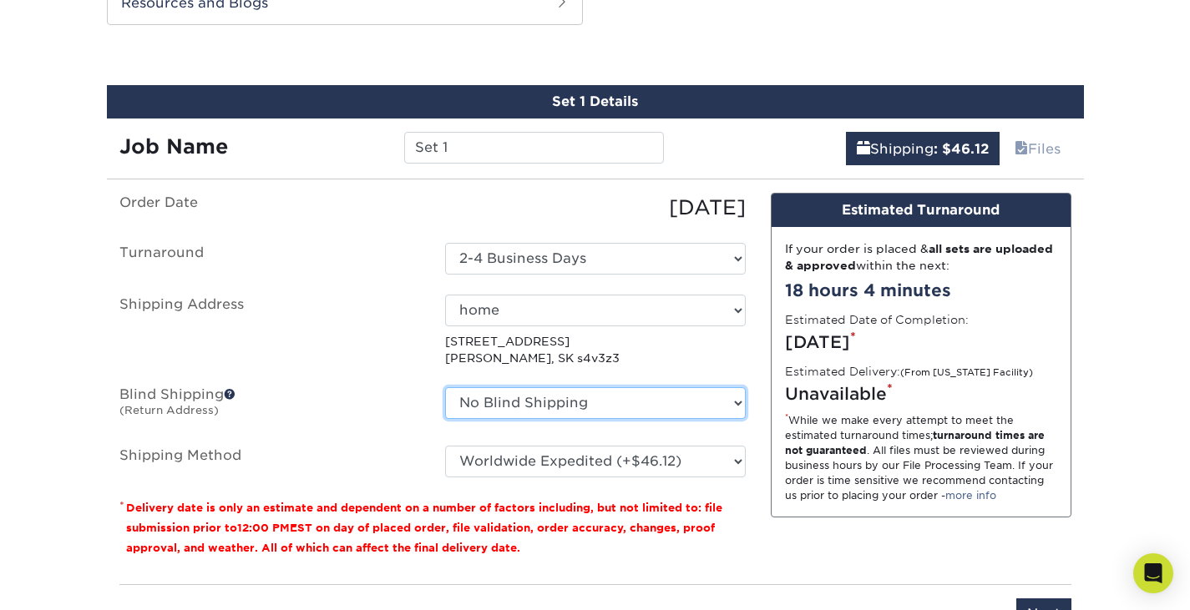
scroll to position [852, 0]
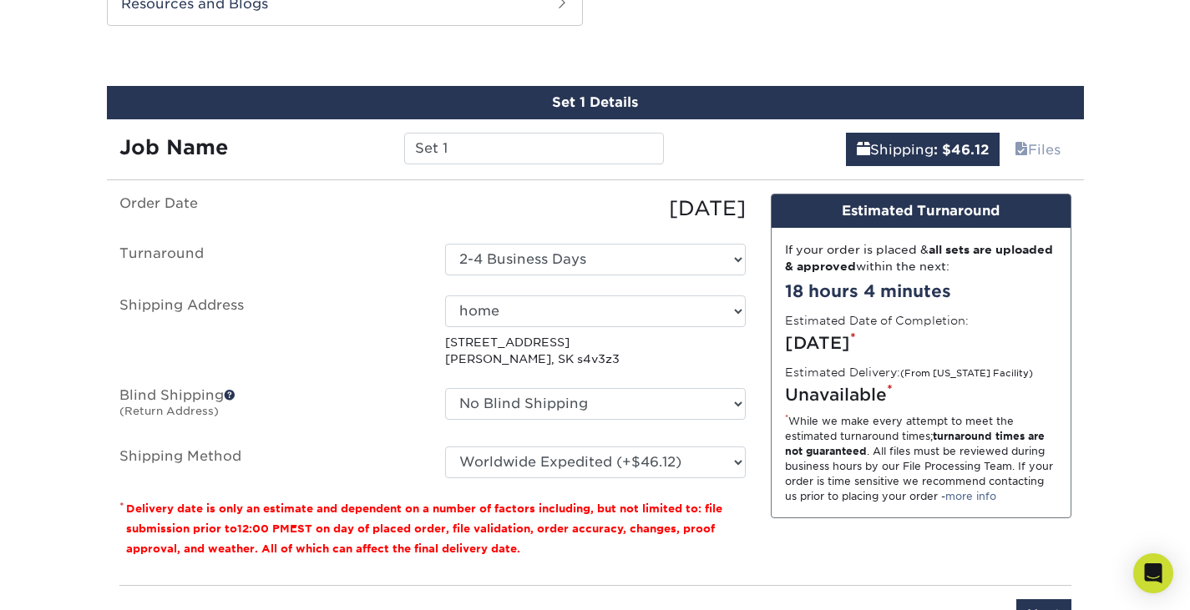
click at [622, 240] on ul "Order Date 08/21/2025 Turnaround Select One 2-4 Business Days 2 Day Next Busine…" at bounding box center [432, 336] width 626 height 285
click at [620, 255] on select "Select One 2-4 Business Days 2 Day Next Business Day" at bounding box center [595, 260] width 301 height 32
select select "407bd077-3cc2-45c0-ab9c-05dacea56afe"
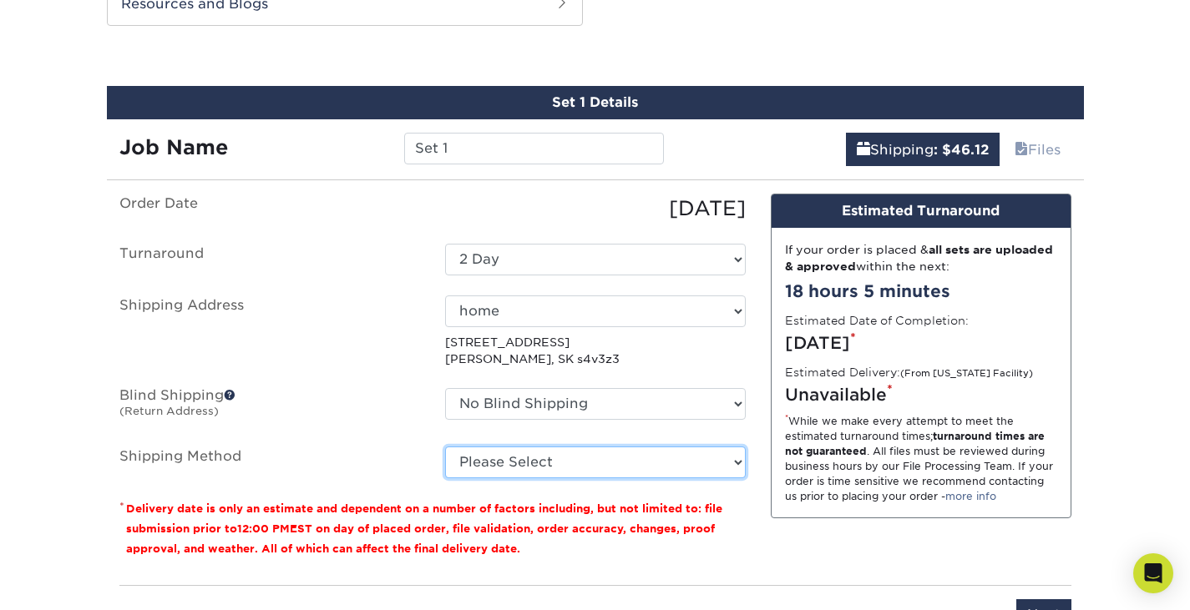
click at [528, 455] on select "Please Select Standard (+$29.68) Worldwide Expedited (+$46.12) Saver (+$48.43)" at bounding box center [595, 463] width 301 height 32
select select "11"
click at [445, 447] on select "Please Select Standard (+$29.68) Worldwide Expedited (+$46.12) Saver (+$48.43)" at bounding box center [595, 463] width 301 height 32
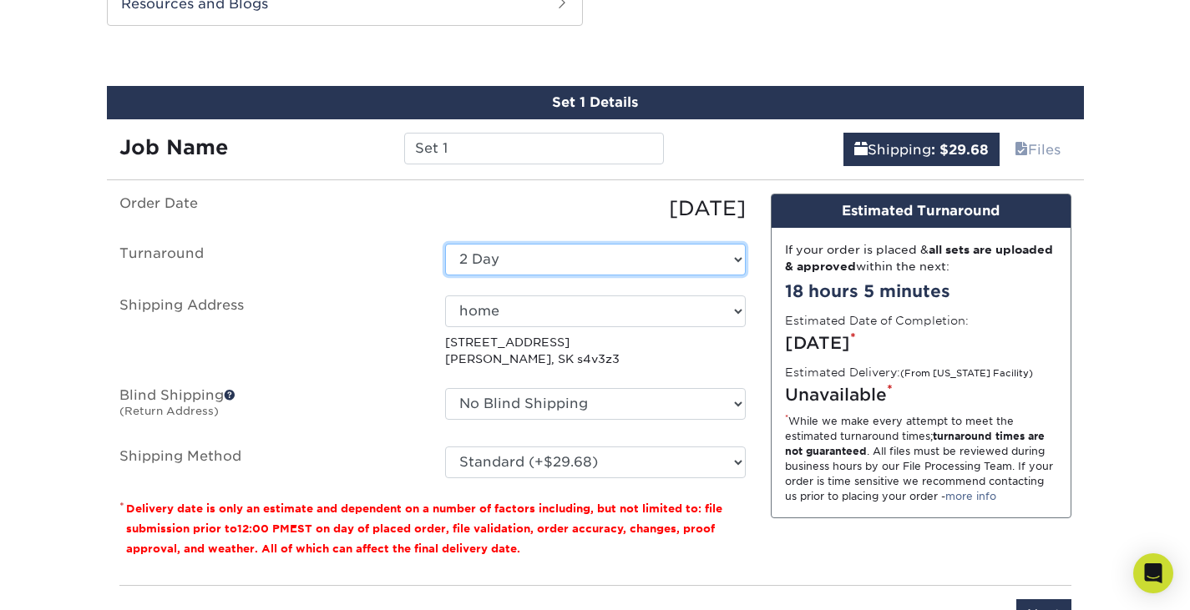
click at [544, 260] on select "Select One 2-4 Business Days 2 Day Next Business Day" at bounding box center [595, 260] width 301 height 32
select select "9c9bc595-e7e5-43c2-9849-887da46b00df"
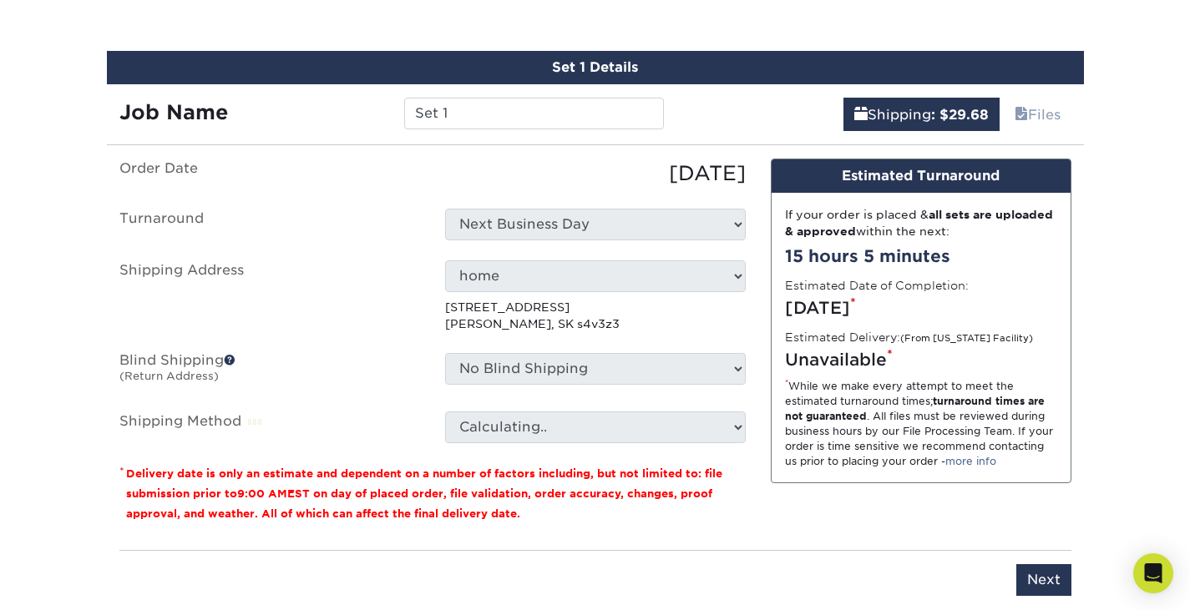
scroll to position [887, 0]
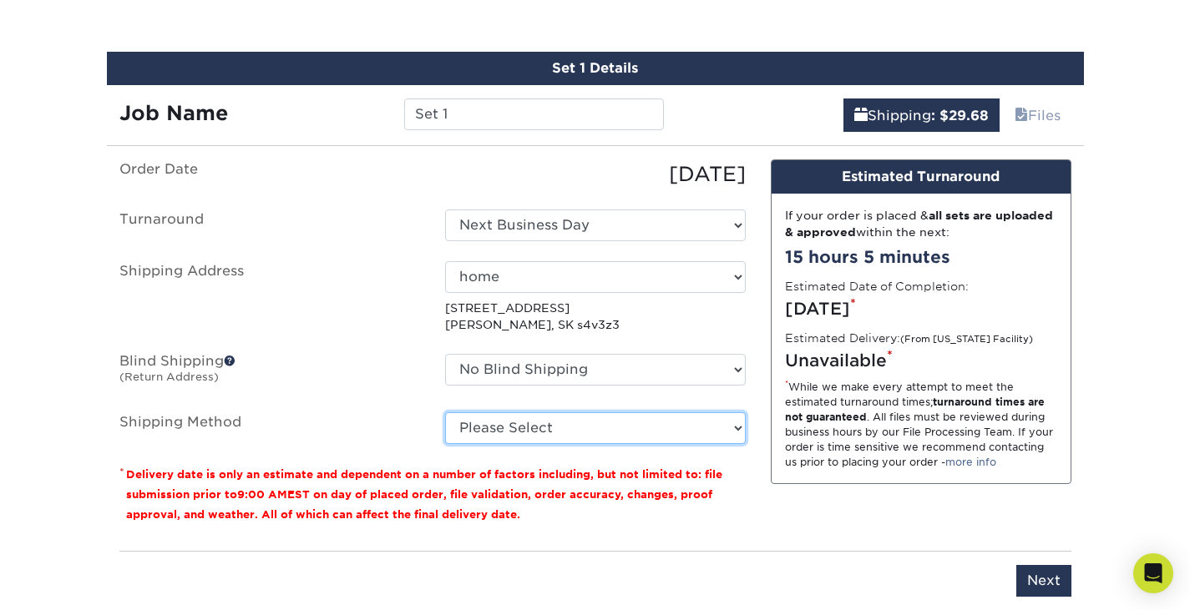
click at [527, 424] on select "Please Select Standard (+$29.68) Worldwide Expedited (+$46.12) Saver (+$48.43)" at bounding box center [595, 428] width 301 height 32
click at [445, 412] on select "Please Select Standard (+$29.68) Worldwide Expedited (+$46.12) Saver (+$48.43)" at bounding box center [595, 428] width 301 height 32
click at [550, 408] on ul "Order Date 08/21/2025 Turnaround Select One 2-4 Business Days 2 Day Next Busine…" at bounding box center [432, 301] width 626 height 285
click at [550, 412] on select "Please Select Standard (+$29.68) Worldwide Expedited (+$46.12) Saver (+$48.43)" at bounding box center [595, 428] width 301 height 32
select select "08"
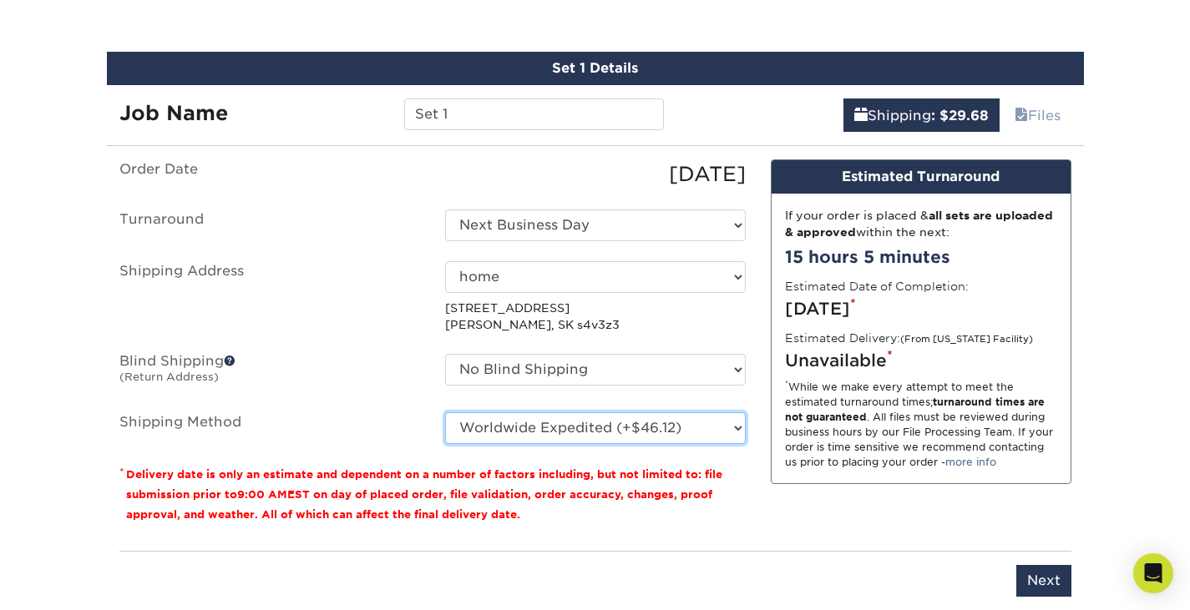
click at [445, 412] on select "Please Select Standard (+$29.68) Worldwide Expedited (+$46.12) Saver (+$48.43)" at bounding box center [595, 428] width 301 height 32
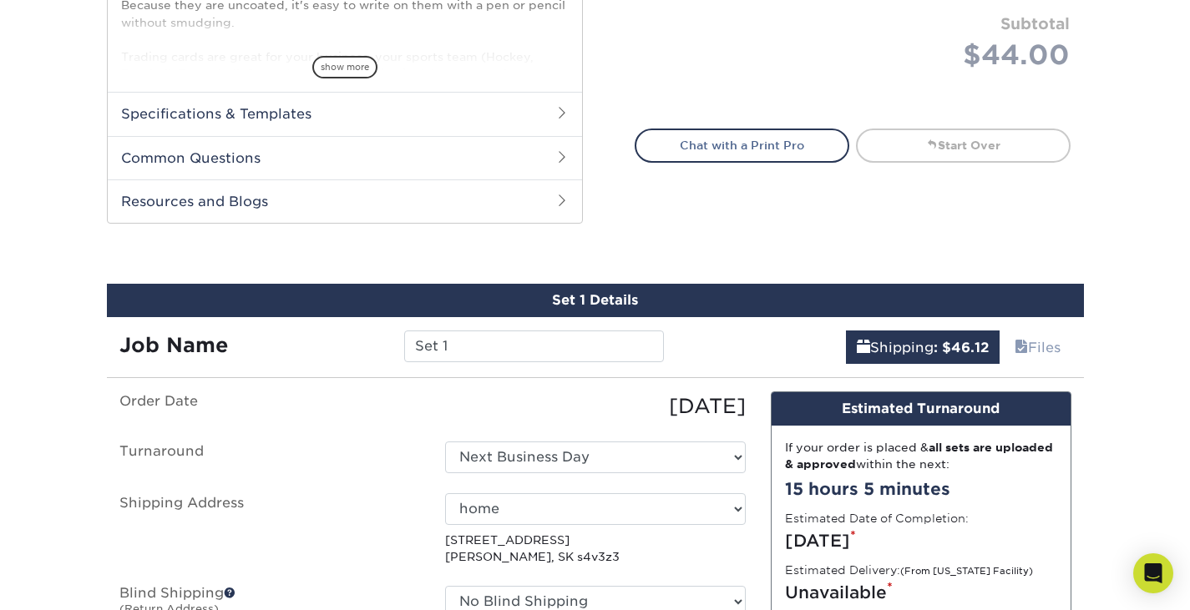
scroll to position [663, 0]
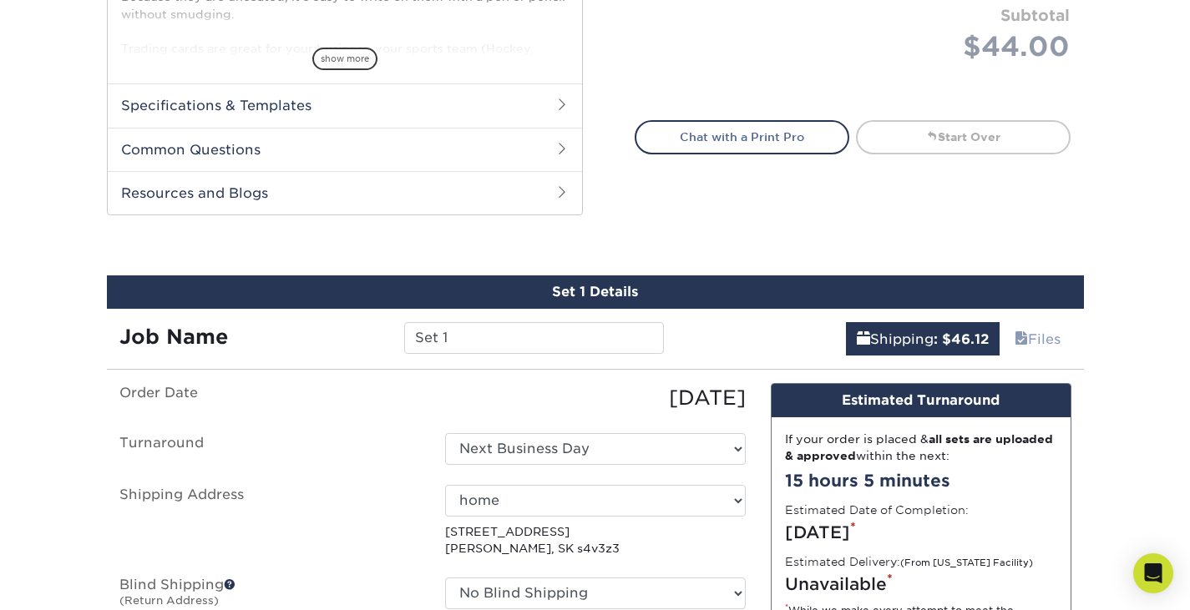
click at [497, 104] on h2 "Specifications & Templates" at bounding box center [345, 104] width 474 height 43
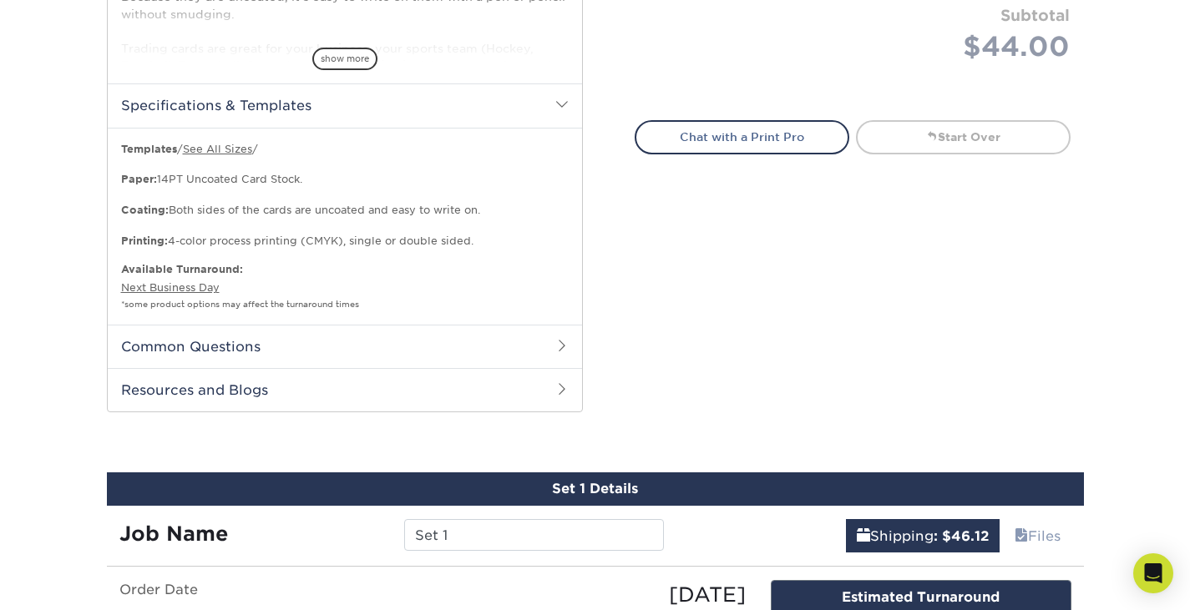
click at [448, 393] on h2 "Resources and Blogs" at bounding box center [345, 389] width 474 height 43
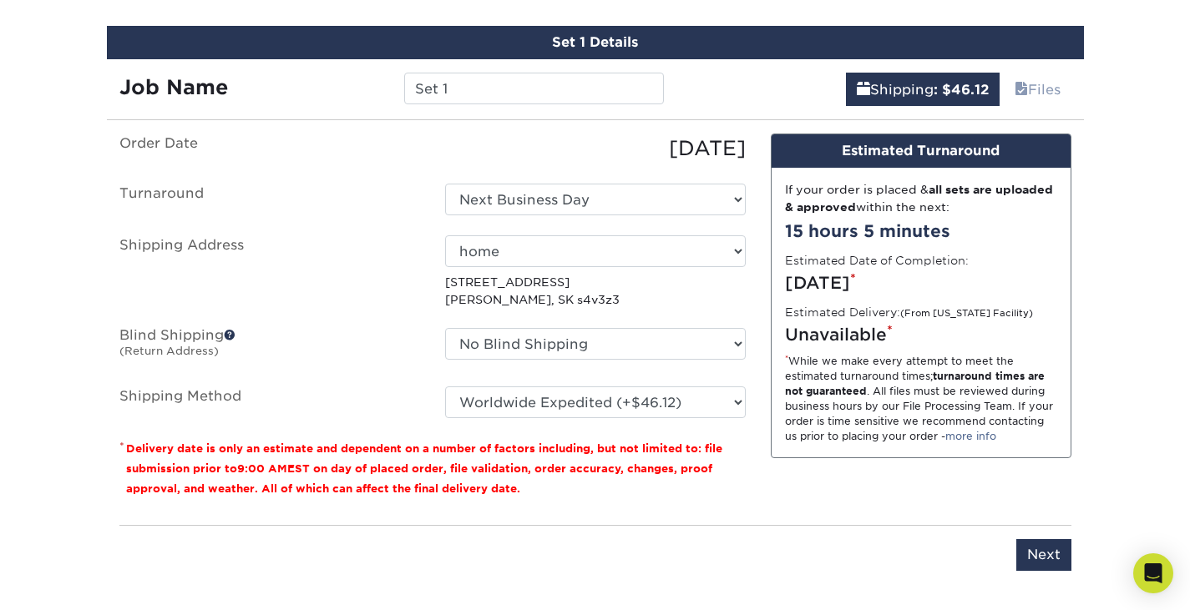
scroll to position [1524, 0]
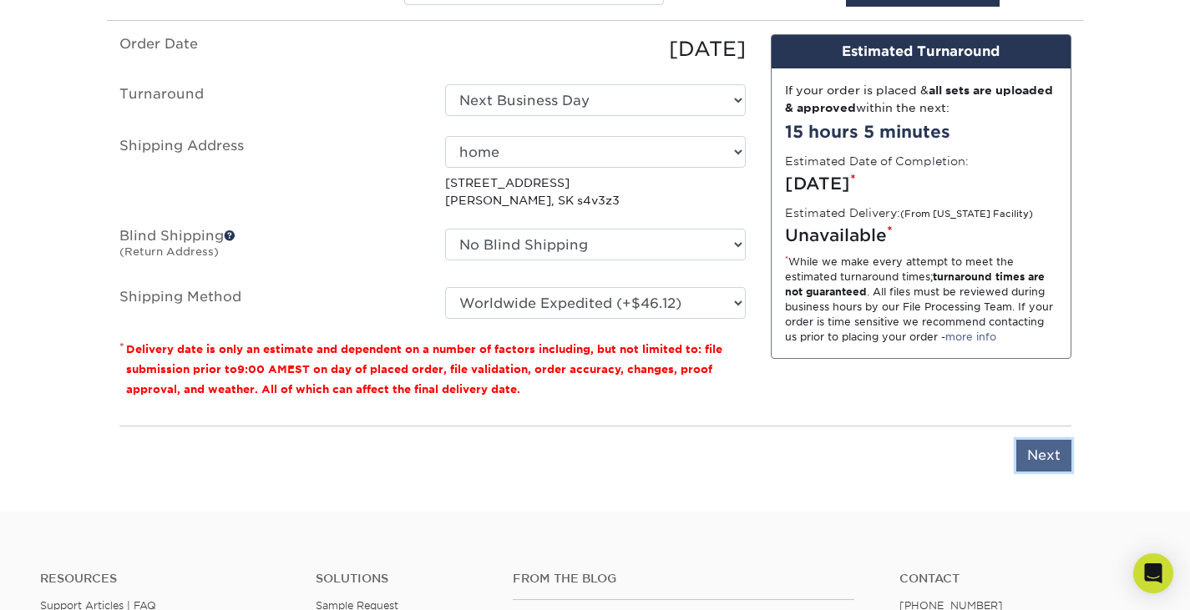
click at [1049, 450] on input "Next" at bounding box center [1043, 456] width 55 height 32
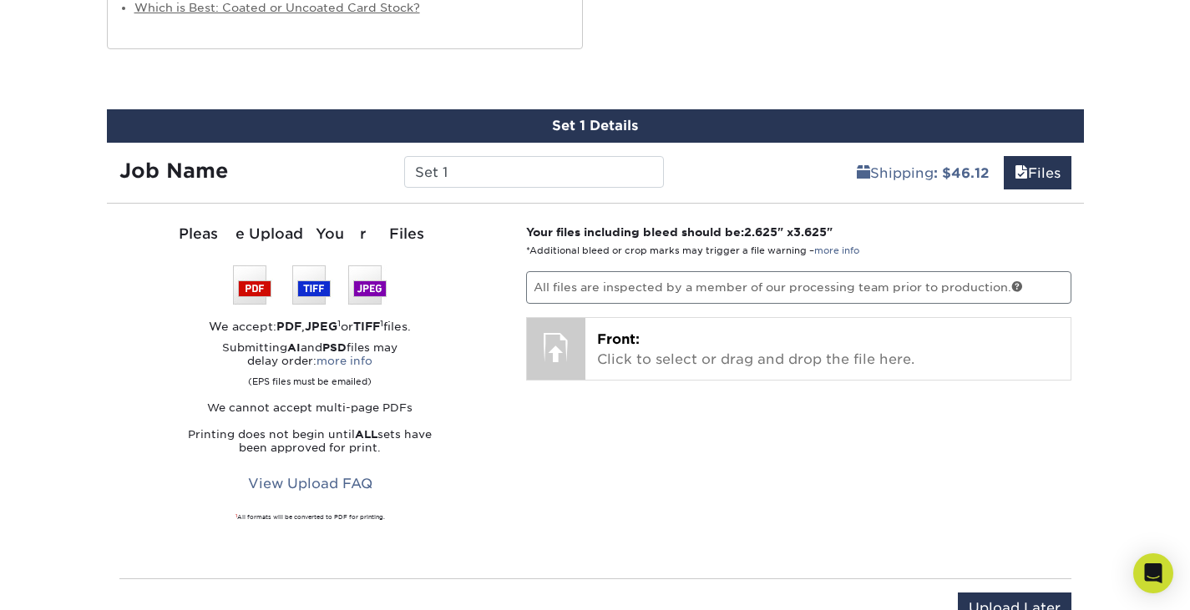
scroll to position [1340, 0]
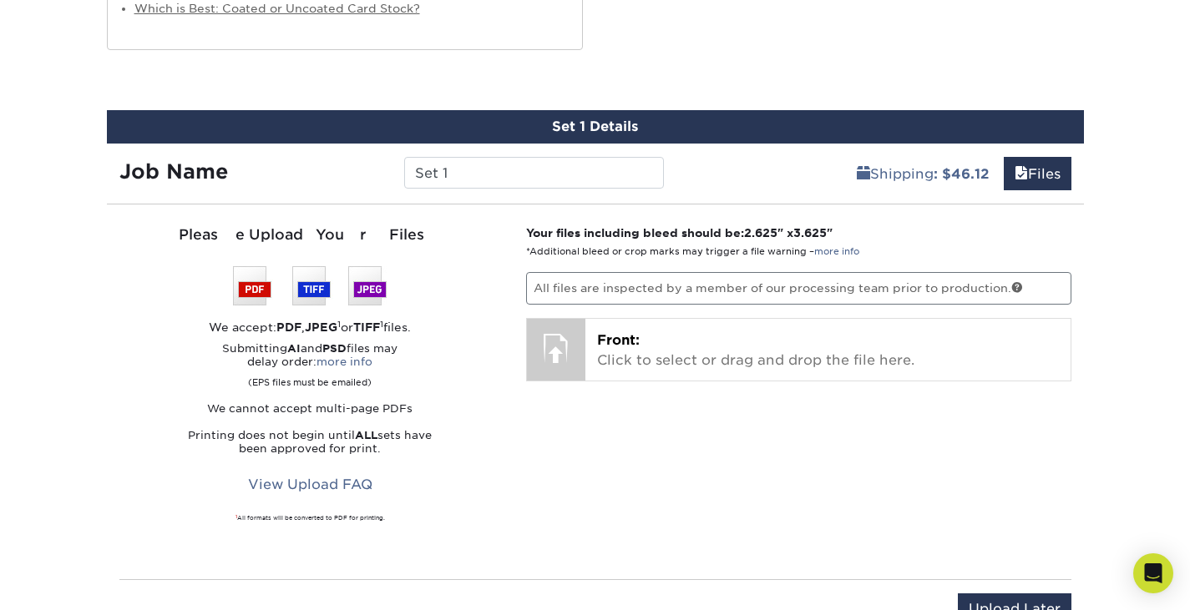
click at [836, 298] on p "All files are inspected by a member of our processing team prior to production." at bounding box center [798, 288] width 545 height 32
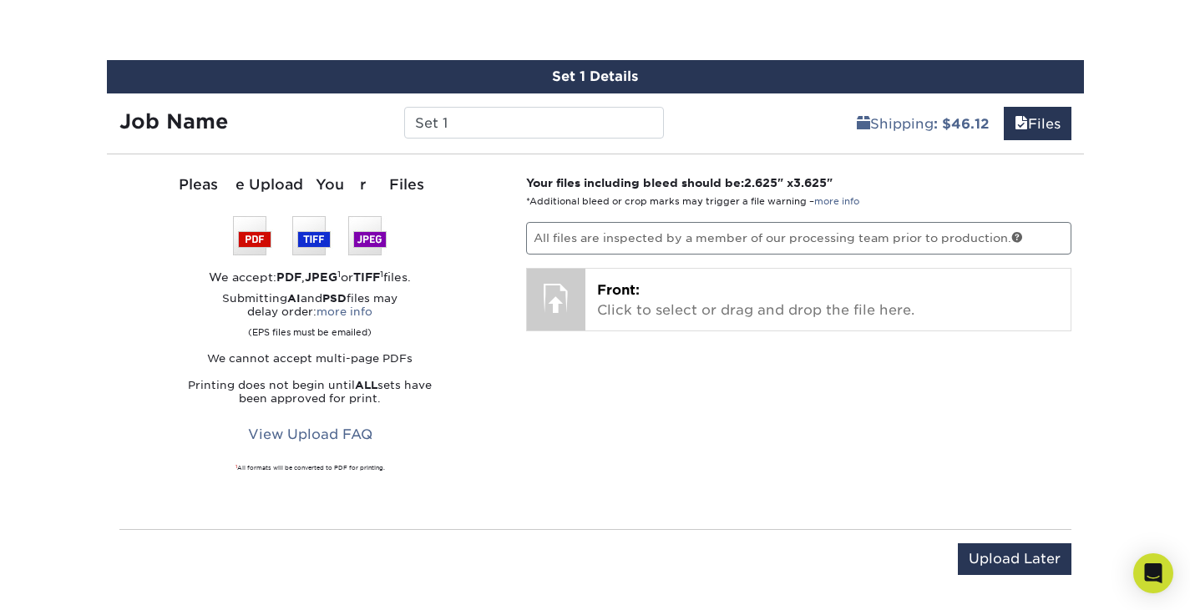
scroll to position [1389, 0]
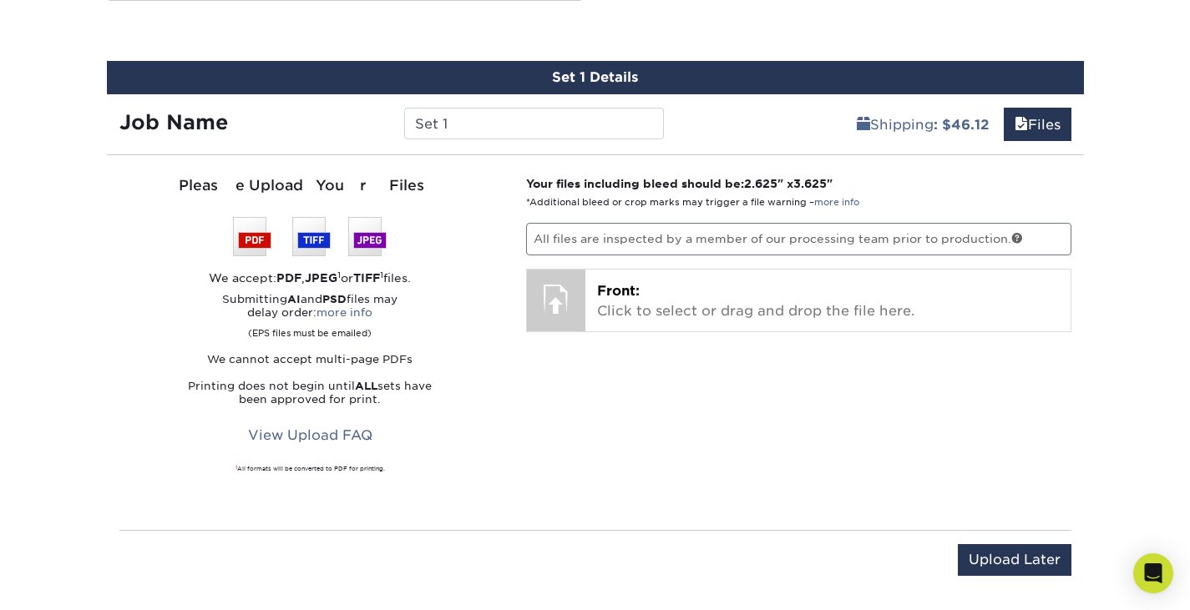
click at [728, 250] on p "All files are inspected by a member of our processing team prior to production." at bounding box center [798, 239] width 545 height 32
click at [1017, 235] on link at bounding box center [1017, 238] width 12 height 12
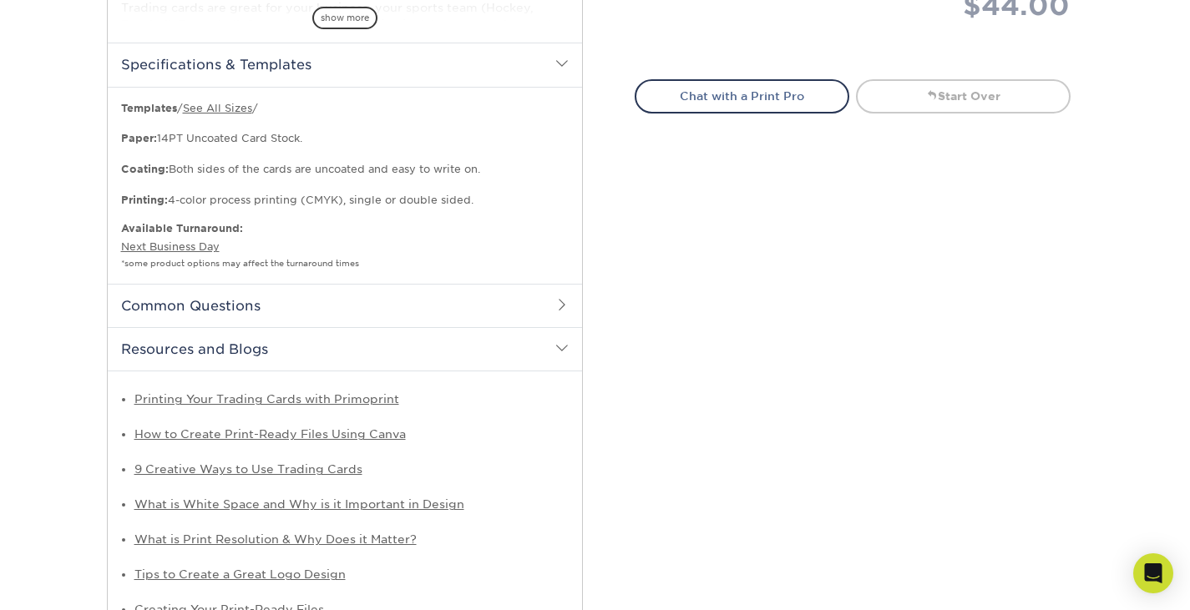
scroll to position [739, 0]
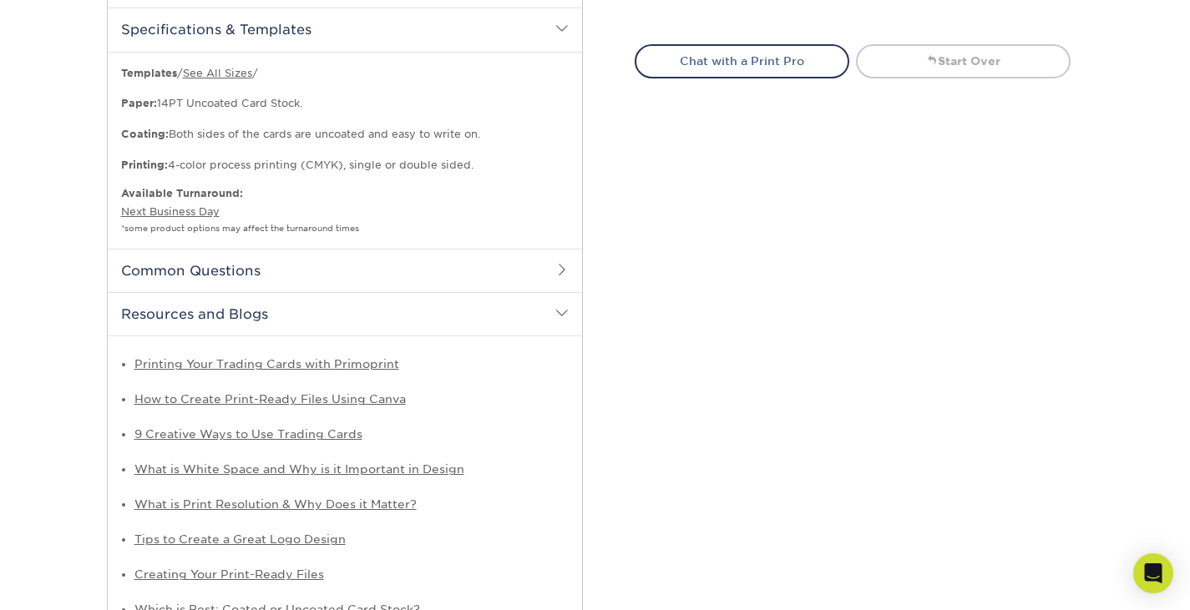
click at [484, 287] on h2 "Common Questions" at bounding box center [345, 270] width 474 height 43
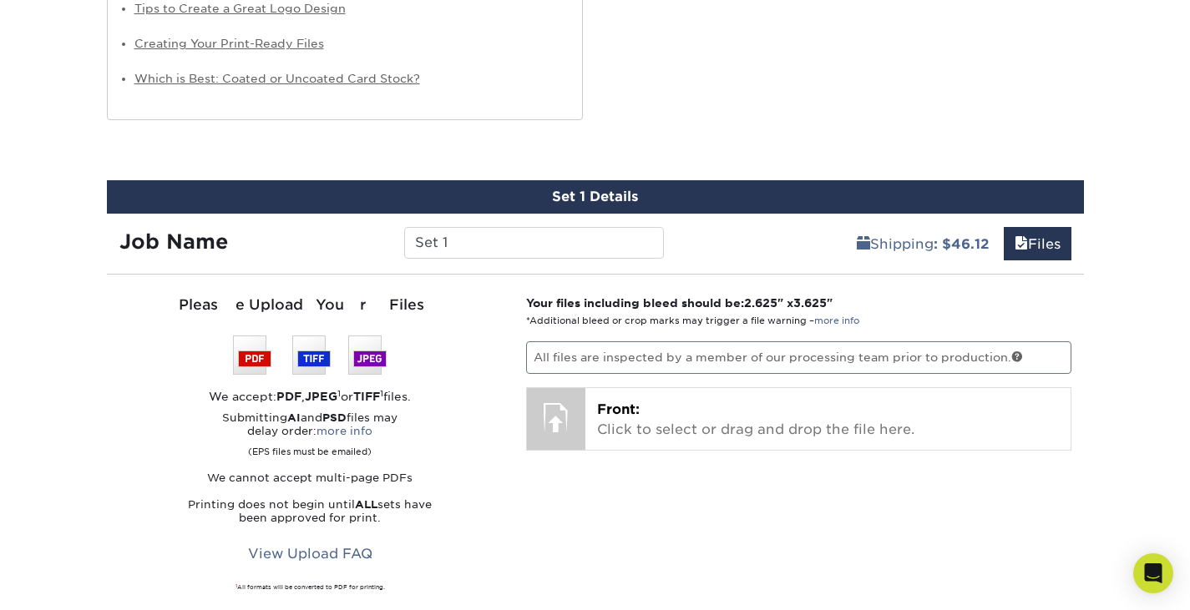
scroll to position [1580, 0]
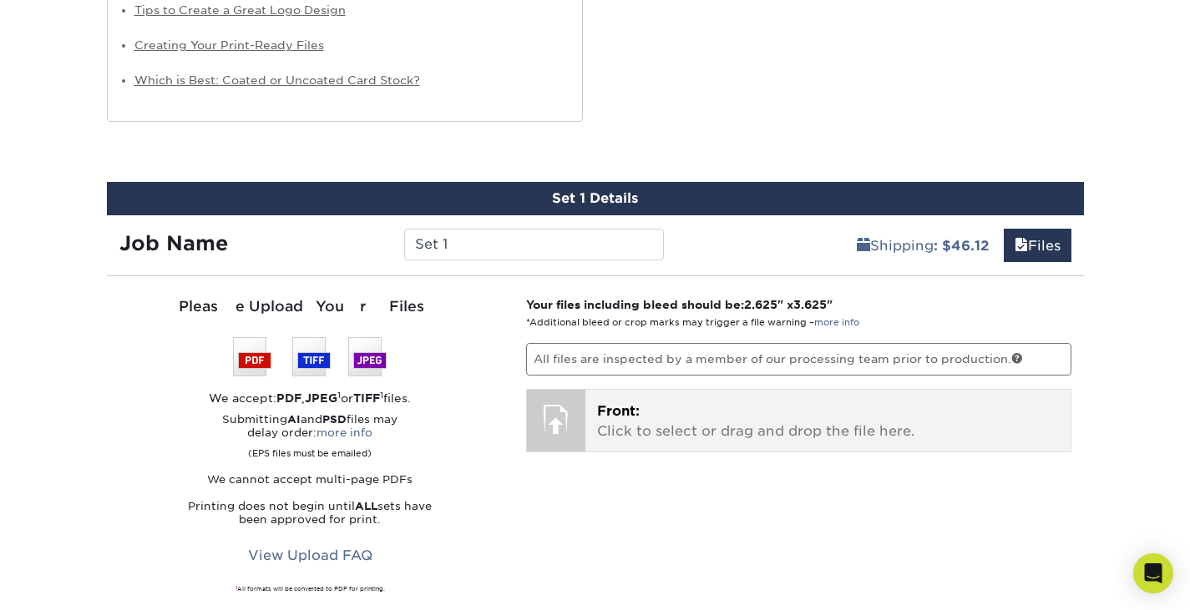
click at [622, 409] on span "Front:" at bounding box center [618, 411] width 43 height 16
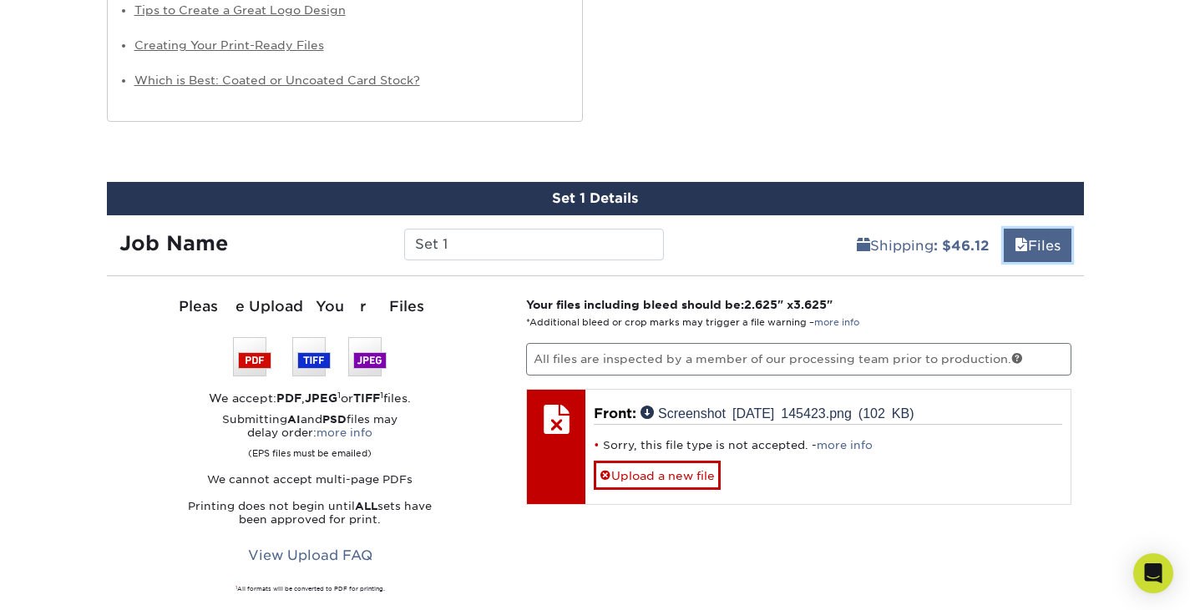
click at [1014, 246] on span at bounding box center [1020, 246] width 13 height 16
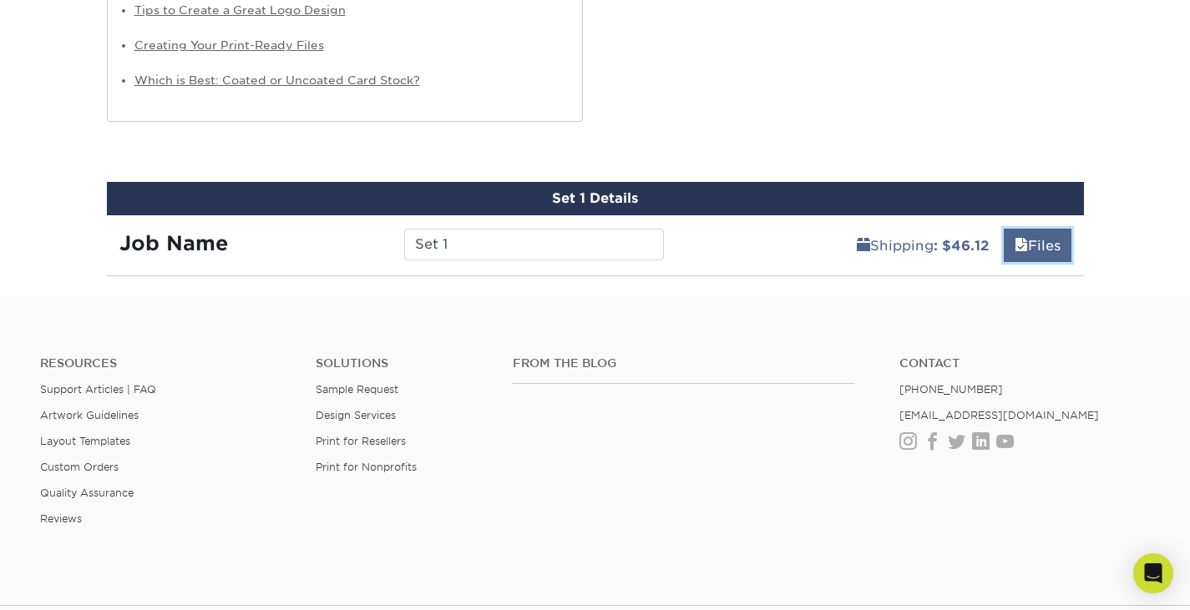
click at [1022, 250] on span at bounding box center [1020, 246] width 13 height 16
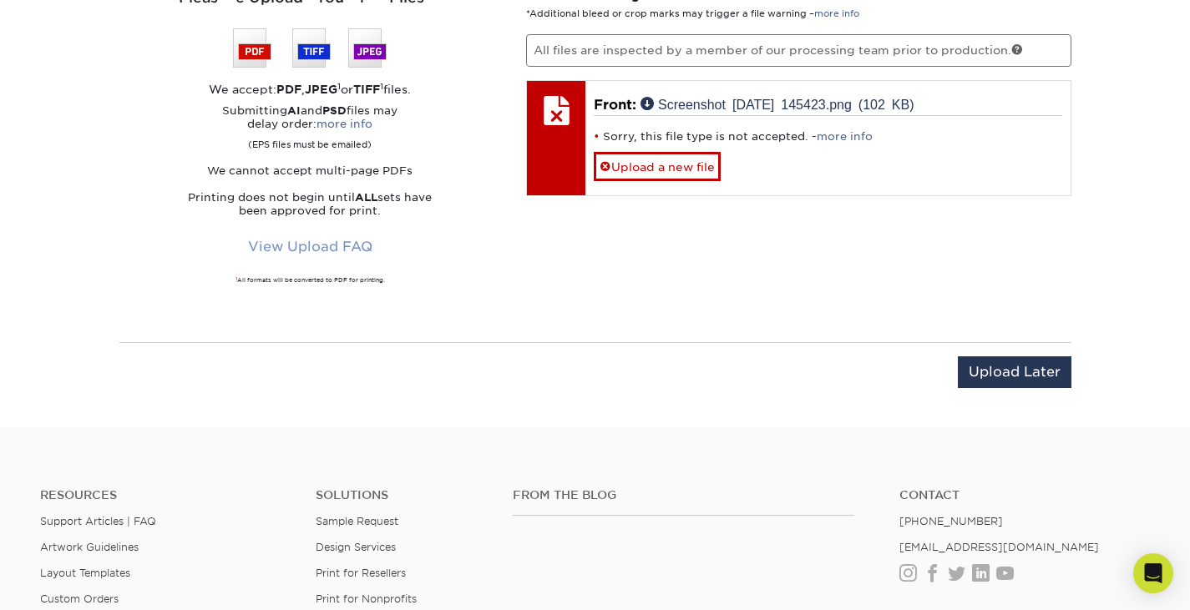
scroll to position [1898, 0]
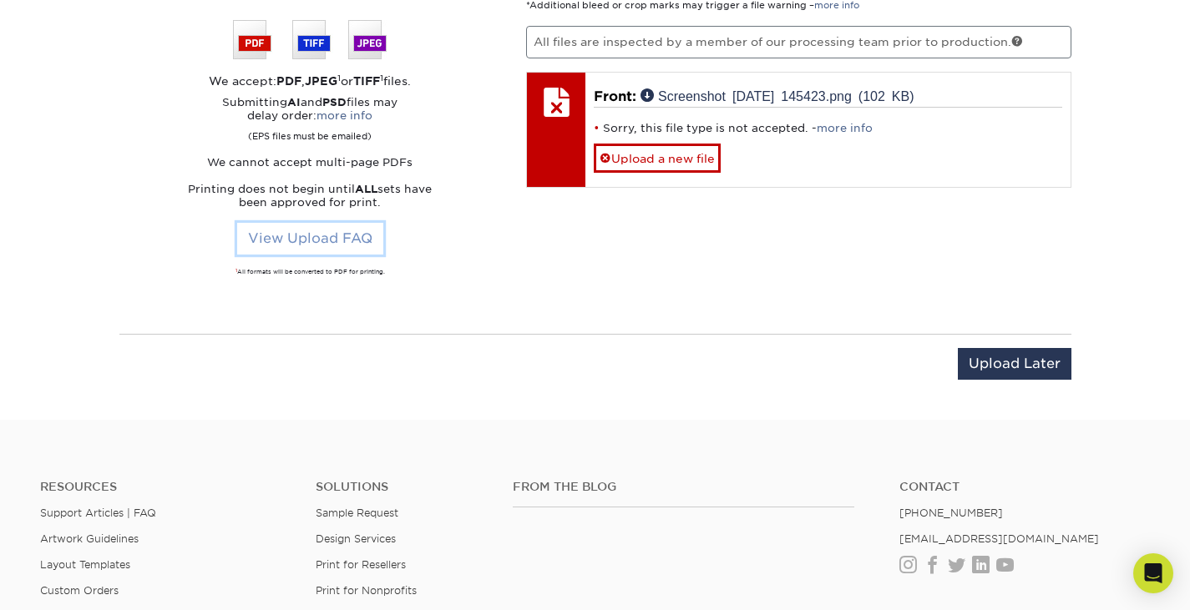
click at [314, 239] on link "View Upload FAQ" at bounding box center [310, 239] width 146 height 32
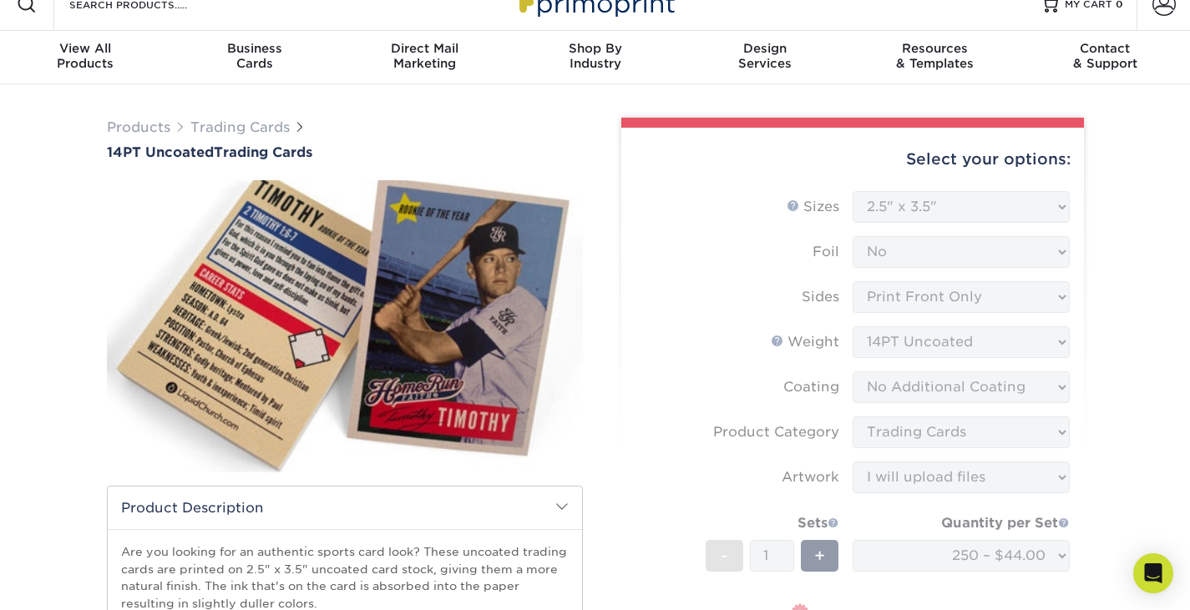
scroll to position [0, 0]
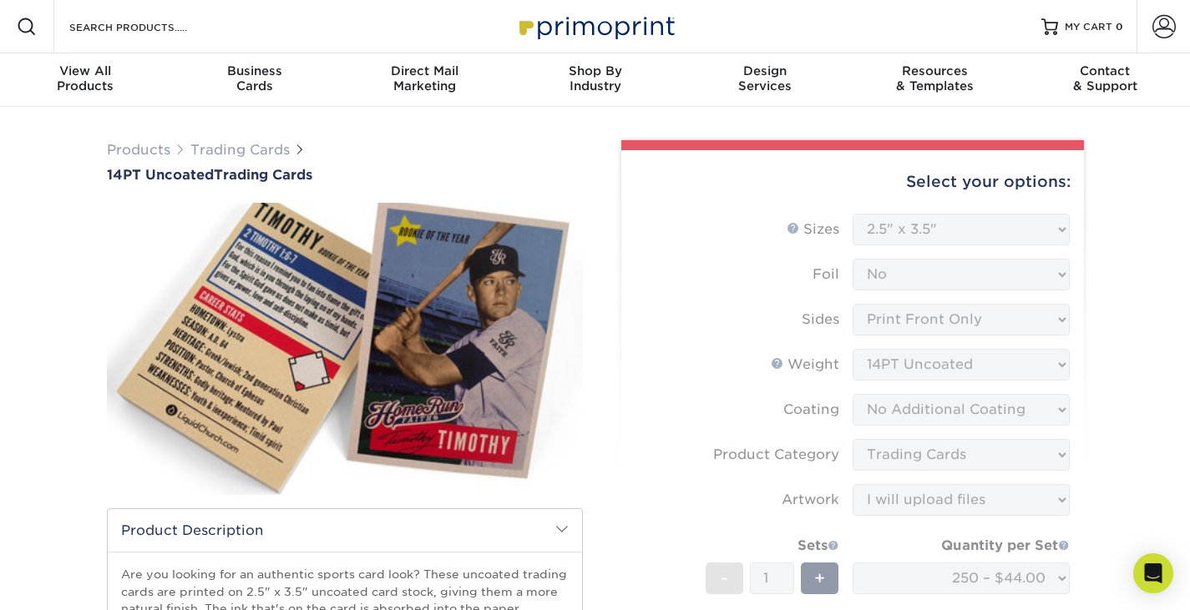
click at [588, 51] on link at bounding box center [595, 27] width 167 height 134
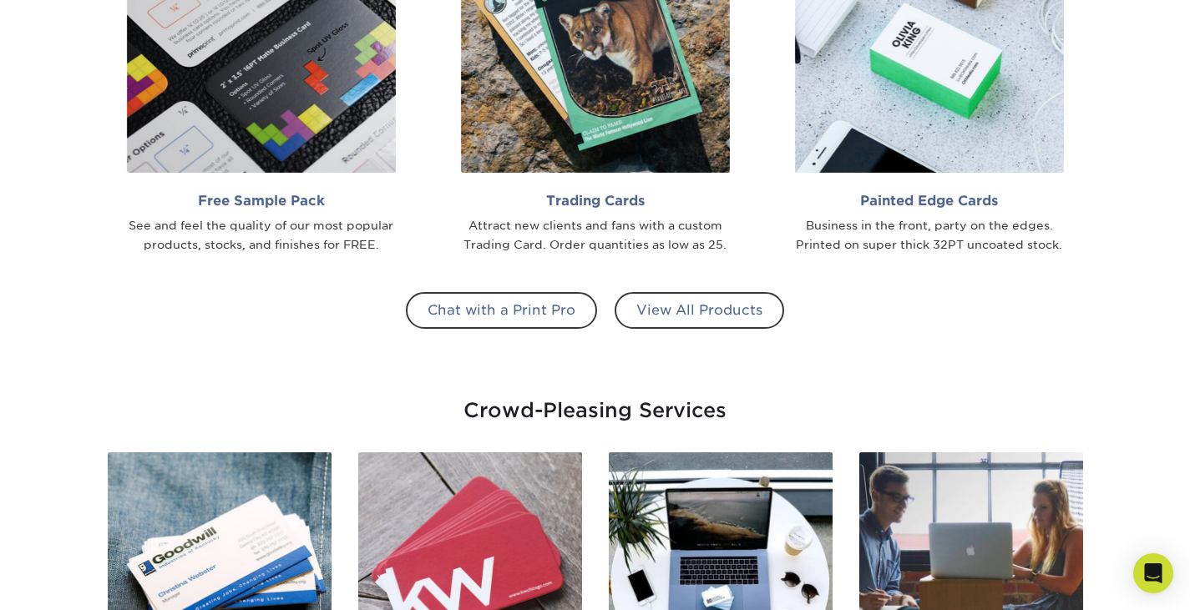
scroll to position [1571, 0]
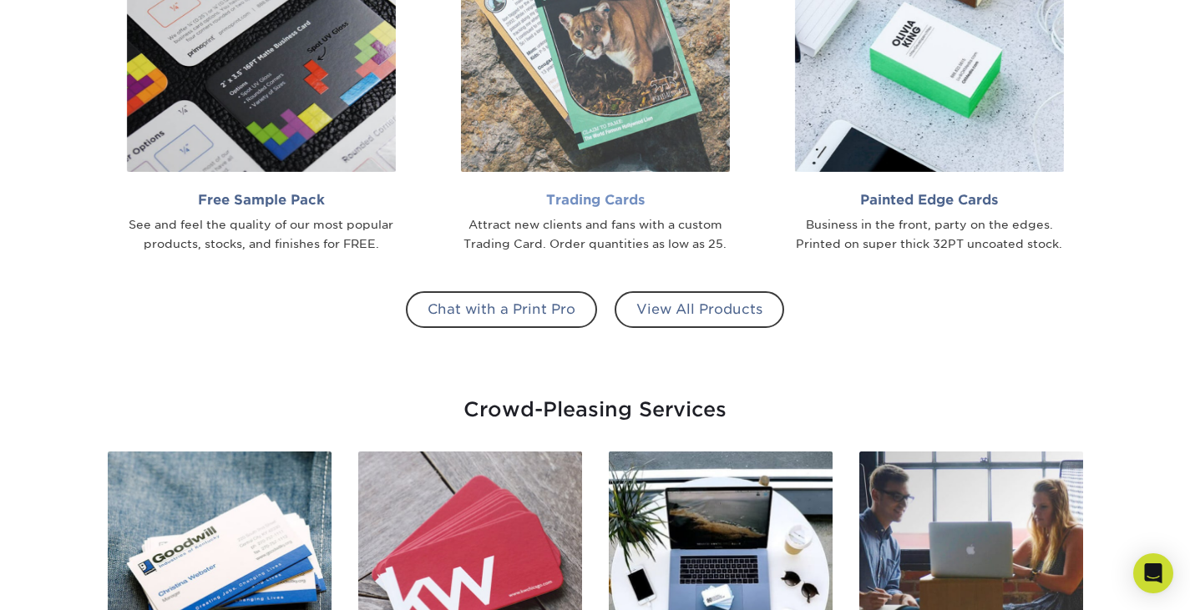
click at [569, 149] on img at bounding box center [595, 37] width 269 height 269
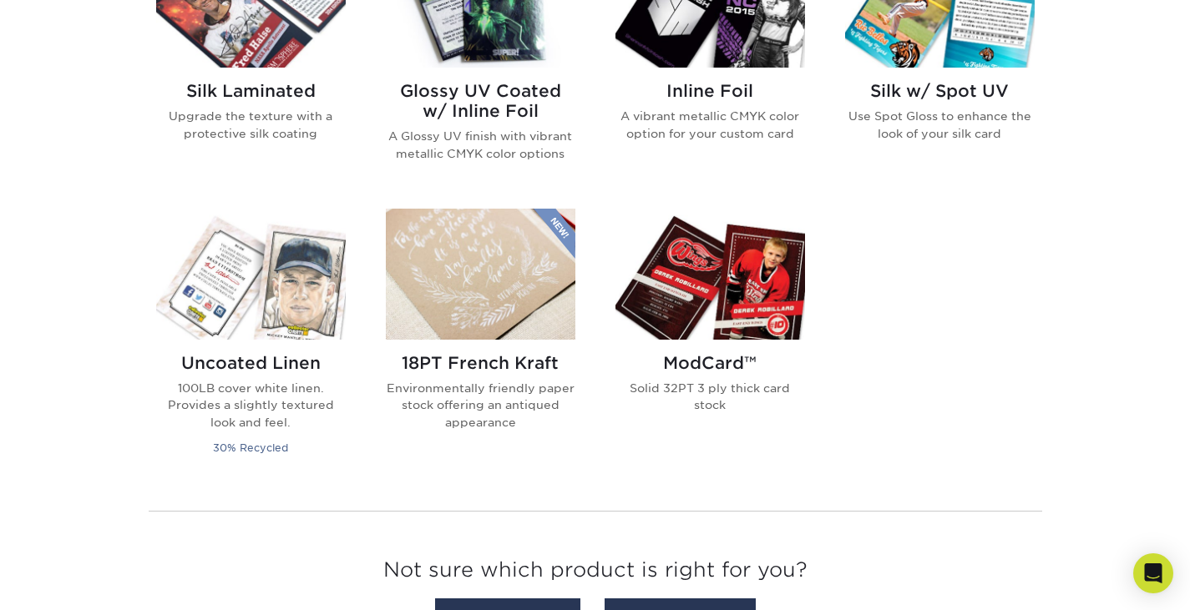
scroll to position [1177, 0]
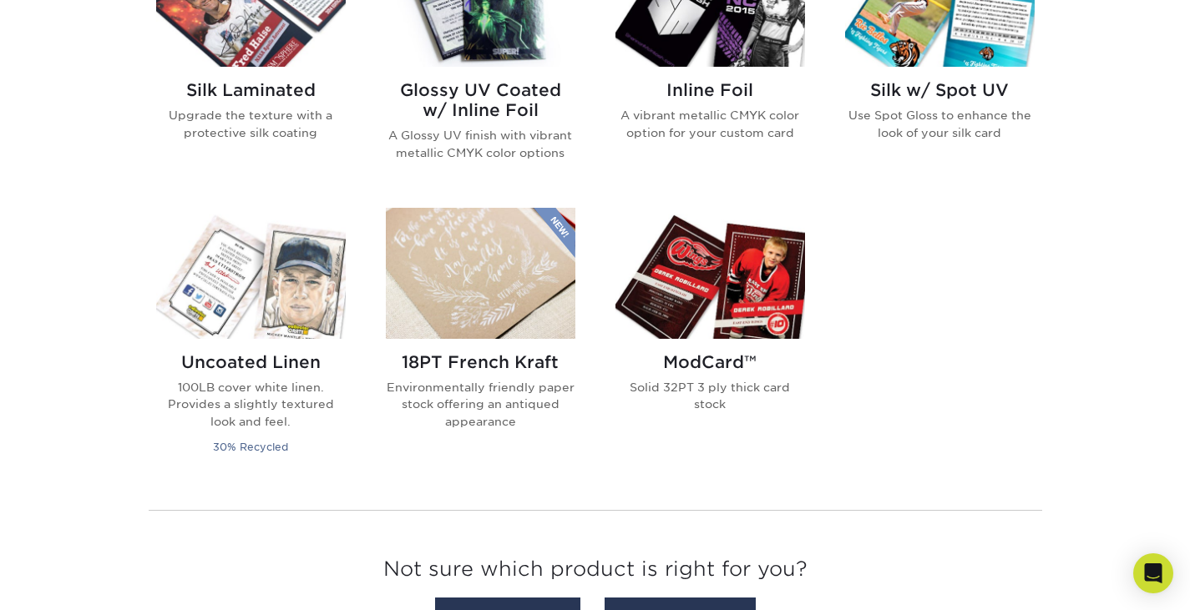
click at [702, 281] on img at bounding box center [710, 273] width 190 height 131
